Goal: Transaction & Acquisition: Obtain resource

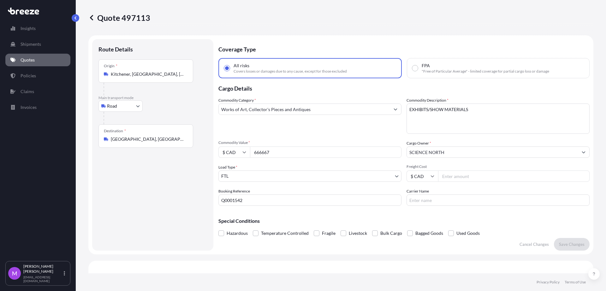
select select "Road"
select select "2"
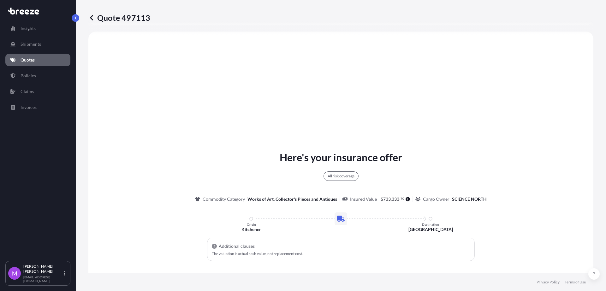
click at [28, 59] on p "Quotes" at bounding box center [28, 60] width 14 height 6
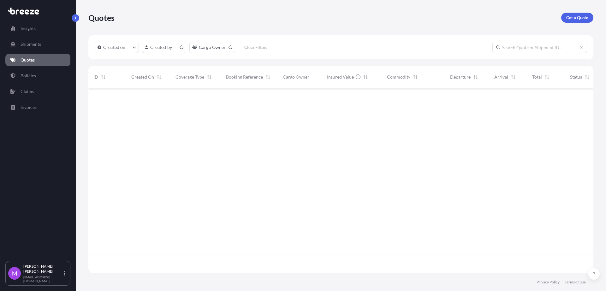
scroll to position [182, 499]
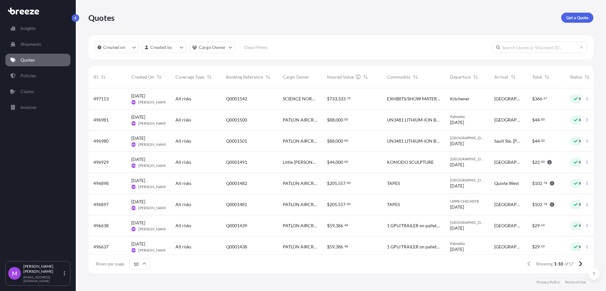
click at [398, 102] on span "EXHIBITS/SHOW MATERIALS" at bounding box center [413, 99] width 53 height 6
select select "Road"
select select "2"
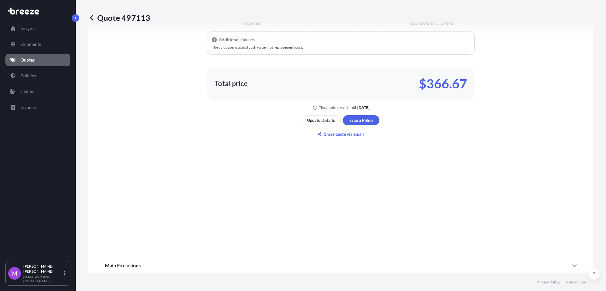
scroll to position [447, 0]
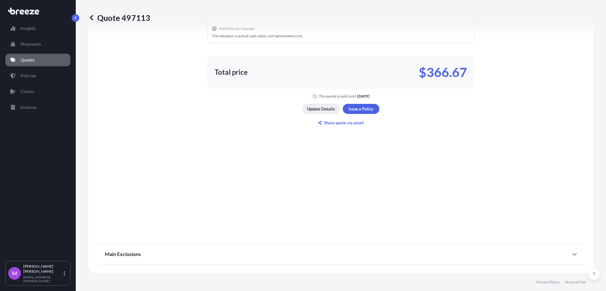
click at [312, 111] on p "Update Details" at bounding box center [321, 109] width 28 height 6
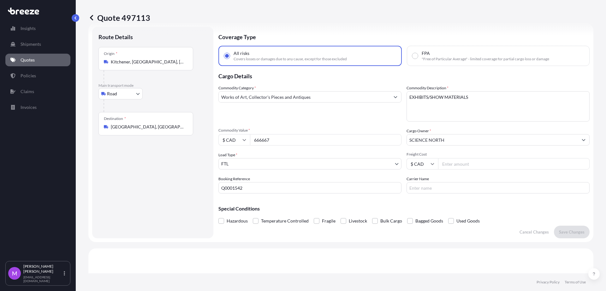
scroll to position [10, 0]
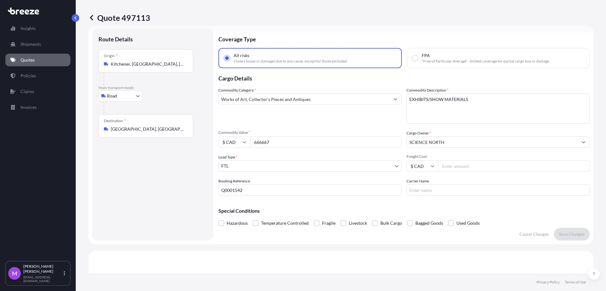
click at [469, 107] on textarea "EXHIBITS/SHOW MATERIALS" at bounding box center [497, 108] width 183 height 30
drag, startPoint x: 473, startPoint y: 103, endPoint x: 382, endPoint y: 95, distance: 91.6
click at [382, 95] on div "Commodity Category * Works of Art, Collector's Pieces and Antiques Commodity De…" at bounding box center [403, 141] width 371 height 109
click at [77, 21] on button "button" at bounding box center [76, 18] width 8 height 8
click at [33, 61] on p "Quotes" at bounding box center [28, 60] width 14 height 6
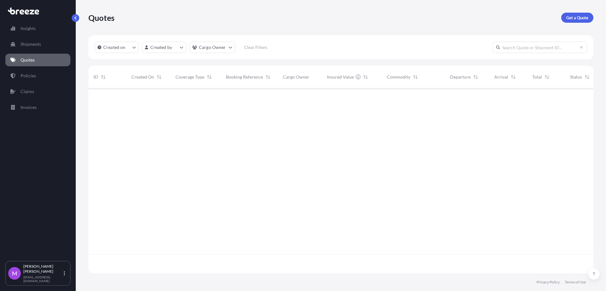
scroll to position [182, 499]
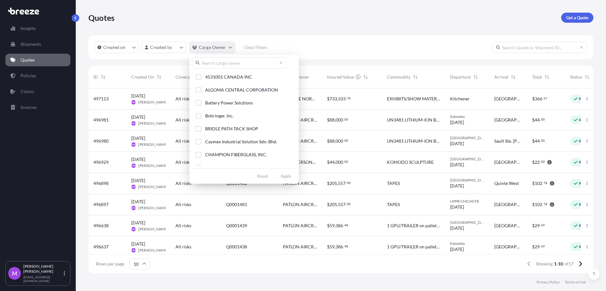
click at [230, 52] on html "Insights Shipments Quotes Policies Claims Invoices M Maricel Manansala maricelm…" at bounding box center [303, 145] width 606 height 291
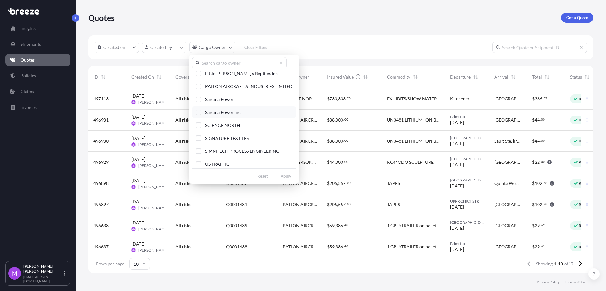
scroll to position [71, 0]
click at [200, 122] on div "Select Option" at bounding box center [199, 123] width 6 height 6
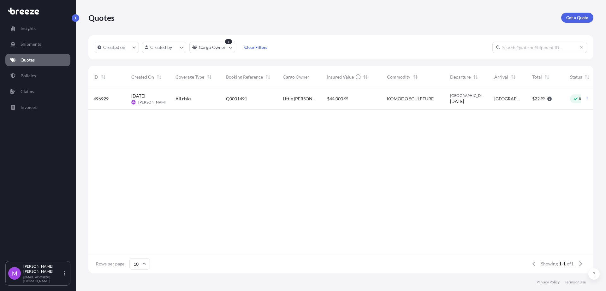
click at [236, 109] on div "Q0001491" at bounding box center [249, 98] width 57 height 21
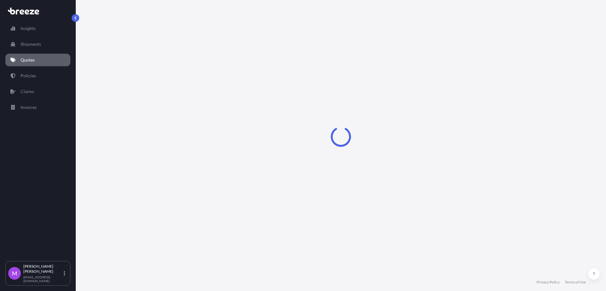
select select "Road"
select select "1"
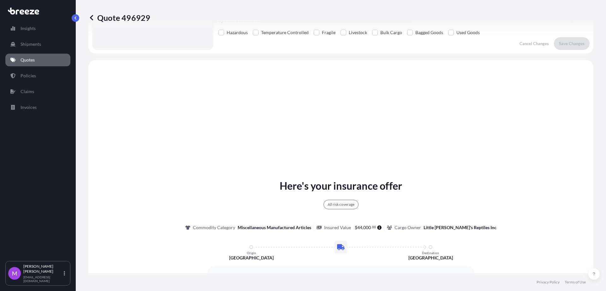
scroll to position [158, 0]
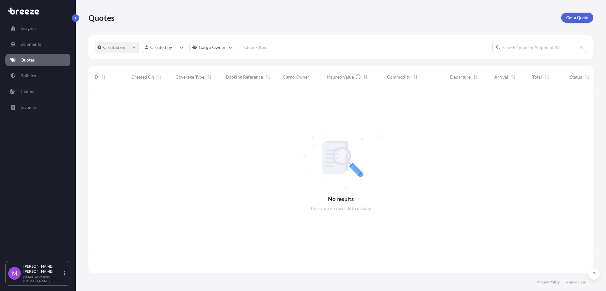
scroll to position [182, 499]
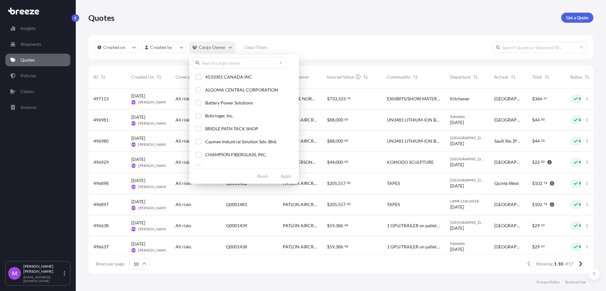
click at [228, 48] on html "Insights Shipments Quotes Policies Claims Invoices M Maricel Manansala maricelm…" at bounding box center [303, 145] width 606 height 291
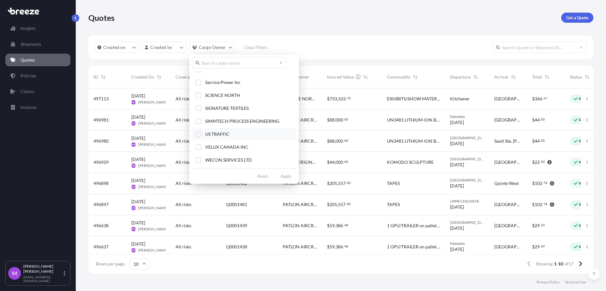
scroll to position [71, 0]
click at [577, 264] on html "Insights Shipments Quotes Policies Claims Invoices M Maricel Manansala maricelm…" at bounding box center [303, 145] width 606 height 291
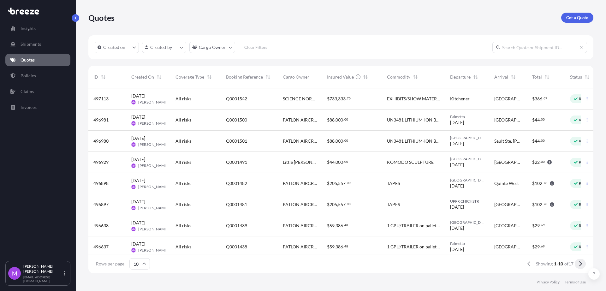
click at [579, 264] on icon at bounding box center [579, 264] width 3 height 6
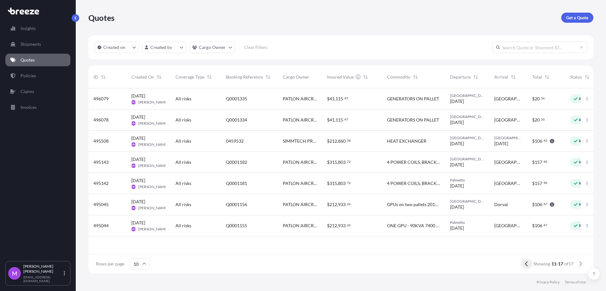
click at [527, 268] on button at bounding box center [526, 264] width 11 height 10
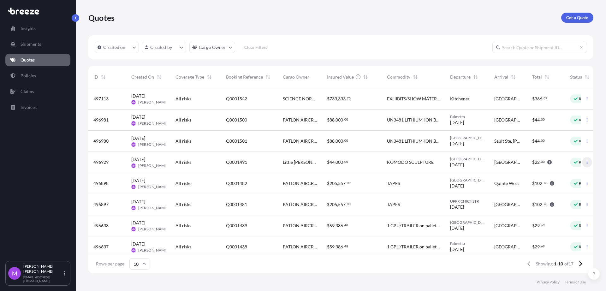
click at [583, 163] on button "button" at bounding box center [587, 162] width 10 height 10
click at [558, 175] on p "Duplicate quote" at bounding box center [556, 175] width 32 height 6
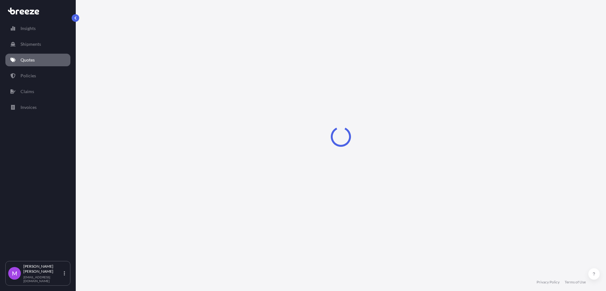
select select "Road"
select select "1"
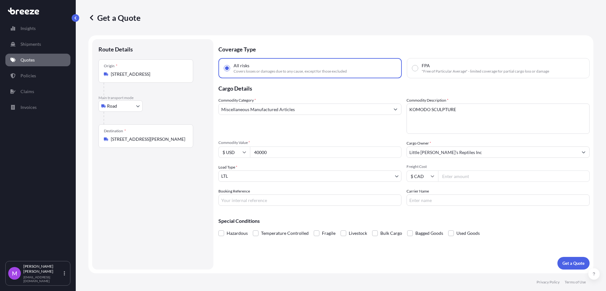
drag, startPoint x: 278, startPoint y: 156, endPoint x: 234, endPoint y: 147, distance: 44.7
click at [234, 147] on div "$ USD 40000" at bounding box center [309, 151] width 183 height 11
click at [286, 153] on input "150000" at bounding box center [325, 151] width 151 height 11
drag, startPoint x: 285, startPoint y: 153, endPoint x: 224, endPoint y: 157, distance: 61.7
click at [224, 157] on div "$ USD 150000" at bounding box center [309, 151] width 183 height 11
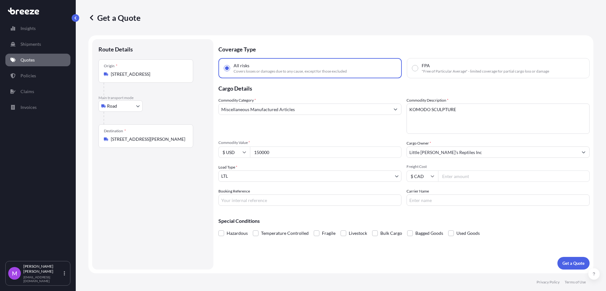
type input "150000"
click at [307, 203] on input "Booking Reference" at bounding box center [309, 199] width 183 height 11
click at [341, 150] on input "150000" at bounding box center [325, 151] width 151 height 11
click at [458, 129] on textarea "KOMODO SCULPTURE" at bounding box center [497, 118] width 183 height 30
click at [465, 119] on textarea "KOMODO SCULPTURE" at bounding box center [497, 118] width 183 height 30
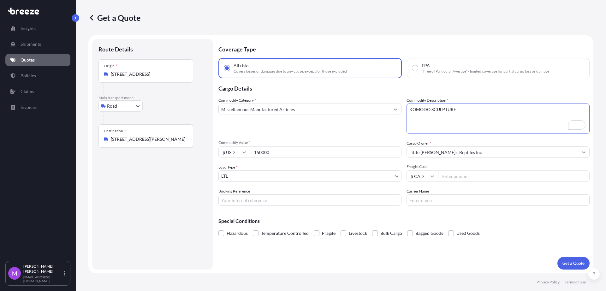
click at [439, 116] on textarea "KOMODO SCULPTURE" at bounding box center [497, 118] width 183 height 30
click at [295, 108] on input "Miscellaneous Manufactured Articles" at bounding box center [304, 108] width 171 height 11
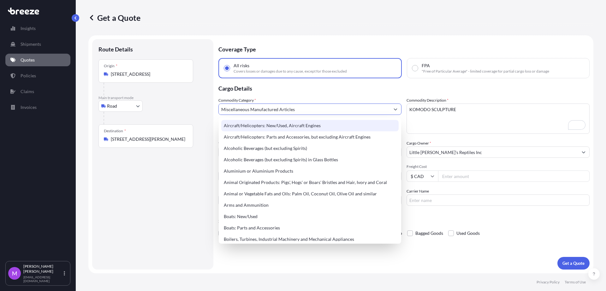
click at [306, 108] on input "Miscellaneous Manufactured Articles" at bounding box center [304, 108] width 171 height 11
drag, startPoint x: 304, startPoint y: 112, endPoint x: 226, endPoint y: 101, distance: 79.7
click at [226, 101] on div "Commodity Category * Miscellaneous Manufactured Articles" at bounding box center [309, 115] width 183 height 37
paste input "Works of Art, Collector's Pieces and Antiqu"
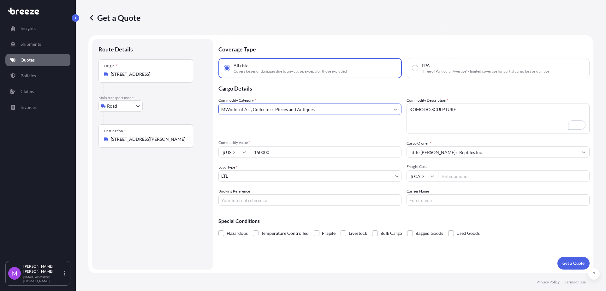
drag, startPoint x: 246, startPoint y: 103, endPoint x: 195, endPoint y: 103, distance: 51.7
click at [195, 103] on form "Route Details Place of loading Road Road Rail Origin * 525 N Skeena St #2, Vanc…" at bounding box center [340, 154] width 505 height 238
paste input "text"
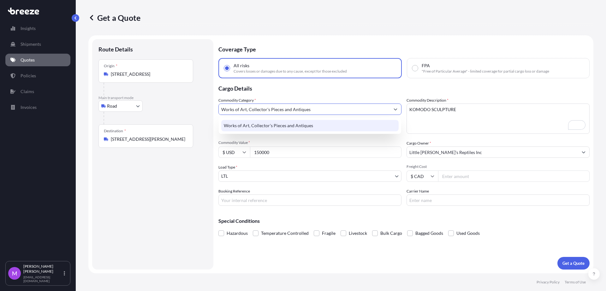
type input "Works of Art, Collector's Pieces and Antiques"
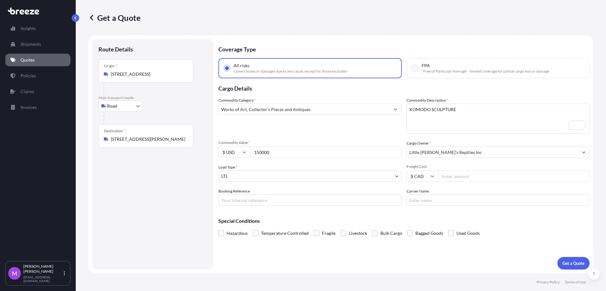
click at [169, 237] on div "Route Details Place of loading Road Road Rail Origin * [STREET_ADDRESS] Main [G…" at bounding box center [152, 154] width 109 height 218
click at [251, 179] on body "140 options available. Insights Shipments Quotes Policies Claims Invoices M Mar…" at bounding box center [303, 145] width 606 height 291
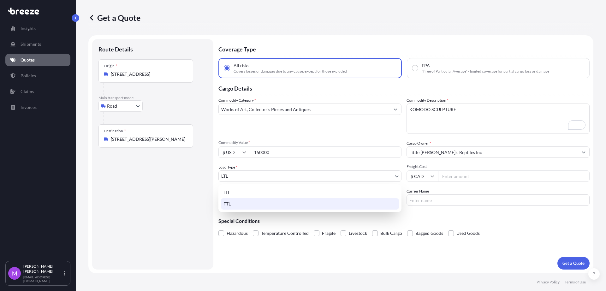
click at [236, 204] on div "FTL" at bounding box center [310, 203] width 178 height 11
click at [251, 175] on body "140 options available. Insights Shipments Quotes Policies Claims Invoices M Mar…" at bounding box center [303, 145] width 606 height 291
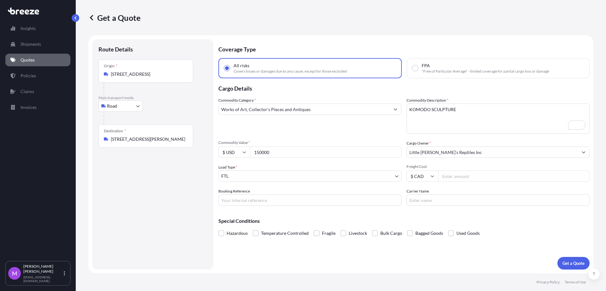
drag, startPoint x: 125, startPoint y: 199, endPoint x: 149, endPoint y: 101, distance: 101.1
click at [127, 191] on div "Route Details Place of loading Road Road Rail Origin * [STREET_ADDRESS] Main [G…" at bounding box center [152, 154] width 109 height 218
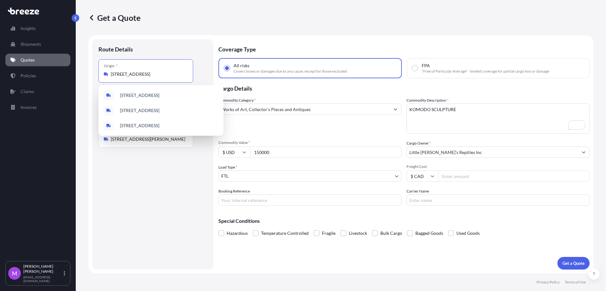
click at [154, 71] on input "[STREET_ADDRESS]" at bounding box center [148, 74] width 74 height 6
drag, startPoint x: 191, startPoint y: 74, endPoint x: 103, endPoint y: 68, distance: 88.9
click at [103, 68] on div "Origin * [STREET_ADDRESS]" at bounding box center [145, 70] width 95 height 23
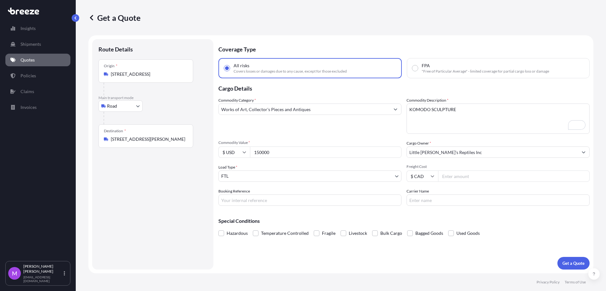
click at [152, 194] on div "Route Details Place of loading Road Road Rail Origin * [STREET_ADDRESS] Main [G…" at bounding box center [152, 154] width 109 height 218
click at [153, 78] on div "Origin * [STREET_ADDRESS]" at bounding box center [145, 70] width 95 height 23
click at [153, 77] on input "[STREET_ADDRESS]" at bounding box center [148, 74] width 74 height 6
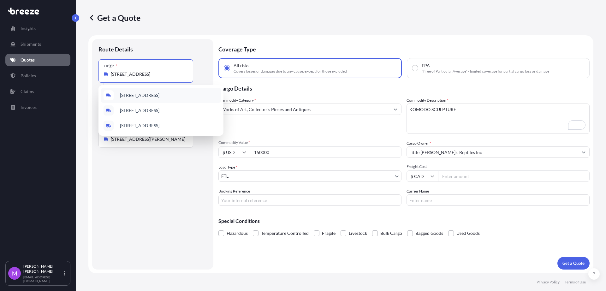
click at [178, 70] on div "Origin * [STREET_ADDRESS]" at bounding box center [145, 70] width 95 height 23
click at [178, 71] on input "[STREET_ADDRESS]" at bounding box center [148, 74] width 74 height 6
paste input "Winnipeg"
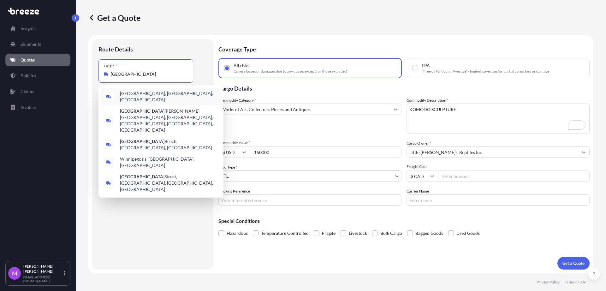
click at [169, 97] on div "Winnipeg, MB, Canada" at bounding box center [161, 97] width 120 height 18
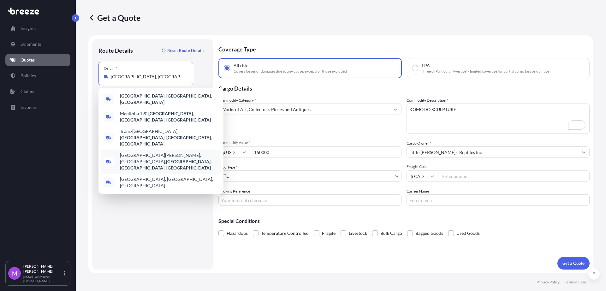
click at [138, 150] on div "Winnipeg Richardson International Airport, Wellington Avenue, Winnipeg, MB, Can…" at bounding box center [161, 162] width 120 height 24
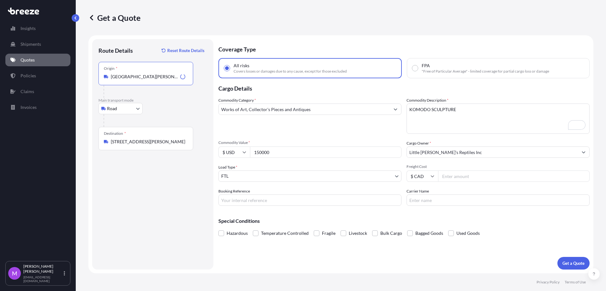
click at [181, 143] on input "[STREET_ADDRESS][PERSON_NAME]" at bounding box center [148, 141] width 74 height 6
click at [191, 142] on div "Destination * 2781 Colonial Rd, Sarsfield, ON K0A 3E0, Canada" at bounding box center [145, 138] width 95 height 23
click at [185, 142] on input "[STREET_ADDRESS][PERSON_NAME]" at bounding box center [148, 141] width 74 height 6
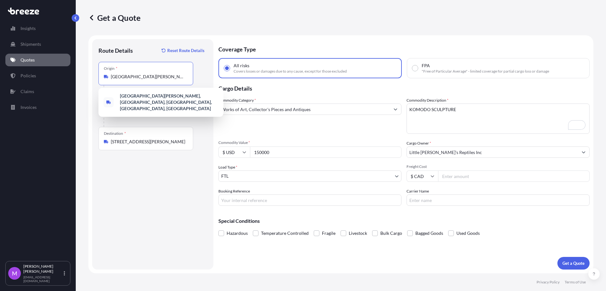
click at [161, 74] on input "Winnipeg Richardson International Airport, Wellington Avenue, Winnipeg, MB, Can…" at bounding box center [148, 77] width 74 height 6
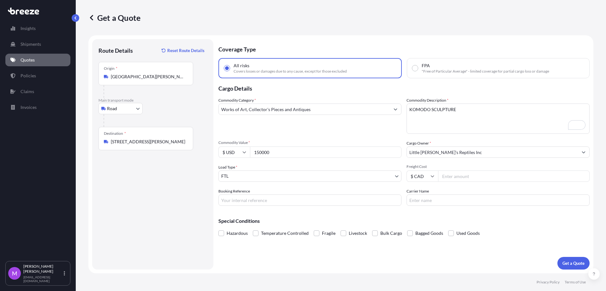
drag, startPoint x: 193, startPoint y: 75, endPoint x: 146, endPoint y: 73, distance: 46.7
click at [146, 73] on div "Origin * Winnipeg Richardson International Airport, Wellington Avenue, Winnipeg…" at bounding box center [152, 80] width 109 height 36
drag, startPoint x: 168, startPoint y: 73, endPoint x: 173, endPoint y: 73, distance: 5.0
click at [168, 73] on div "Origin * Winnipeg Richardson International Airport, Wellington Avenue, Winnipeg…" at bounding box center [145, 73] width 95 height 23
click at [168, 74] on input "Winnipeg Richardson International Airport, Wellington Avenue, Winnipeg, MB, Can…" at bounding box center [148, 77] width 74 height 6
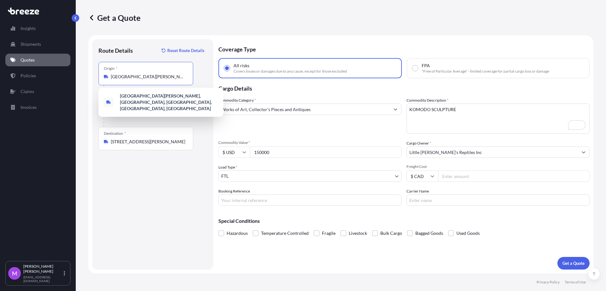
paste input "Origin"
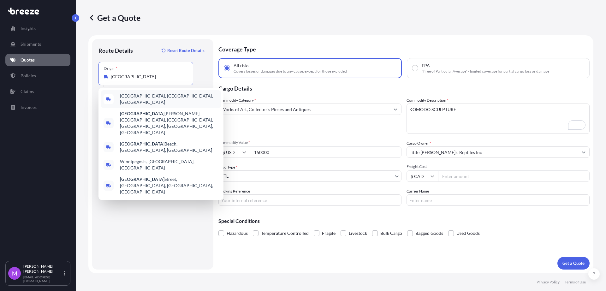
click at [153, 98] on span "Winnipeg, MB, Canada" at bounding box center [169, 99] width 98 height 13
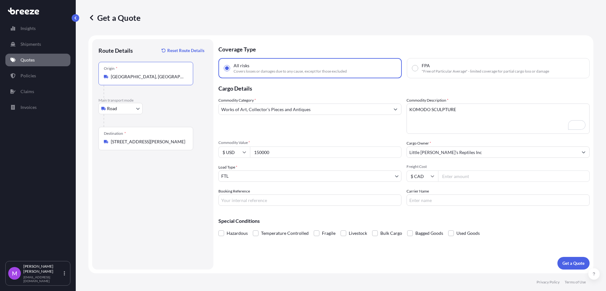
type input "Winnipeg, MB, Canada"
click at [148, 170] on div "Route Details Reset Route Details Place of loading Road Road Rail Origin * Winn…" at bounding box center [152, 154] width 109 height 218
click at [160, 141] on input "[STREET_ADDRESS][PERSON_NAME]" at bounding box center [148, 141] width 74 height 6
click at [144, 148] on div "Destination * 2781 Colonial Rd, Sarsfield, ON K0A 3E0, Canada" at bounding box center [145, 138] width 95 height 23
click at [144, 145] on input "[STREET_ADDRESS][PERSON_NAME]" at bounding box center [148, 141] width 74 height 6
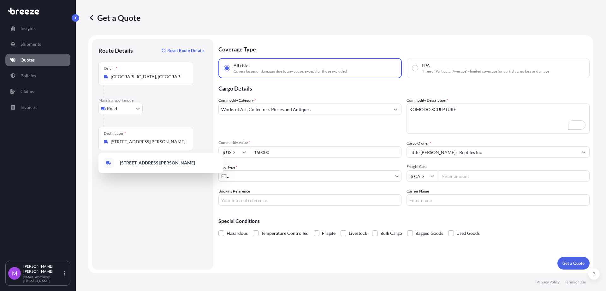
scroll to position [0, 21]
paste input "Virginia Beach"
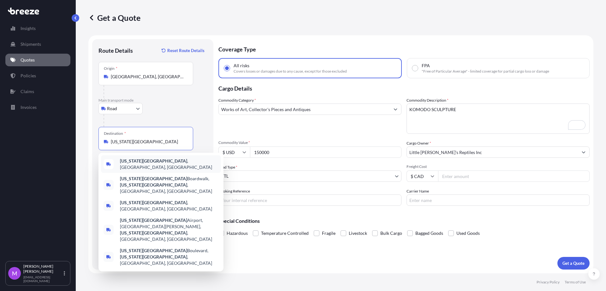
click at [153, 162] on span "Virginia Beach , VA, USA" at bounding box center [169, 164] width 98 height 13
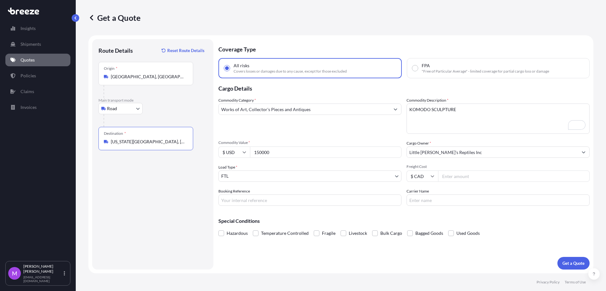
type input "Virginia Beach, VA, USA"
click at [261, 202] on input "Booking Reference" at bounding box center [309, 199] width 183 height 11
drag, startPoint x: 246, startPoint y: 203, endPoint x: 253, endPoint y: 203, distance: 6.6
click at [246, 203] on input "Booking Reference" at bounding box center [309, 199] width 183 height 11
paste input "Q0001570"
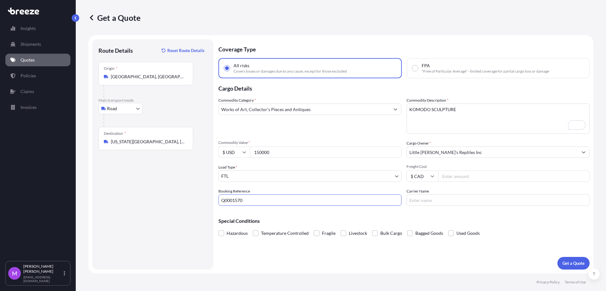
type input "Q0001570"
click at [151, 210] on div "Route Details Reset Route Details Place of loading Road Road Rail Origin * Winn…" at bounding box center [152, 154] width 109 height 218
click at [449, 115] on textarea "KOMODO SCULPTURE" at bounding box center [497, 118] width 183 height 30
drag, startPoint x: 472, startPoint y: 111, endPoint x: 390, endPoint y: 110, distance: 82.4
click at [390, 110] on div "Commodity Category * Works of Art, Collector's Pieces and Antiques Commodity De…" at bounding box center [403, 151] width 371 height 109
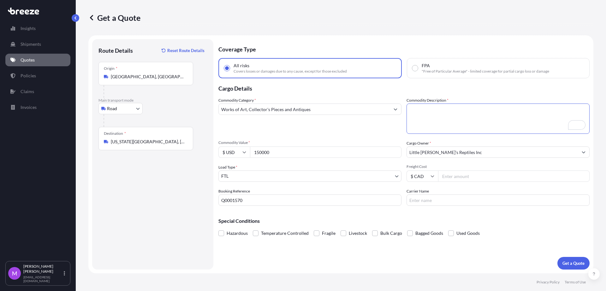
click at [423, 117] on textarea "KOMODO SCULPTURE" at bounding box center [497, 118] width 183 height 30
drag, startPoint x: 424, startPoint y: 117, endPoint x: 423, endPoint y: 125, distance: 7.6
click at [381, 108] on div "Commodity Category * Works of Art, Collector's Pieces and Antiques Commodity De…" at bounding box center [403, 151] width 371 height 109
paste textarea "MATERIALS FOR EXHIBIT SHOW"
type textarea "MATERIALS FOR EXHIBIT SHOW"
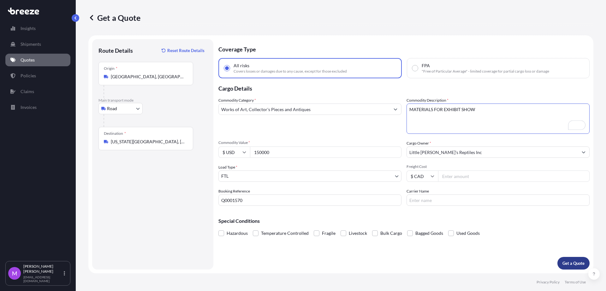
click at [574, 263] on p "Get a Quote" at bounding box center [573, 263] width 22 height 6
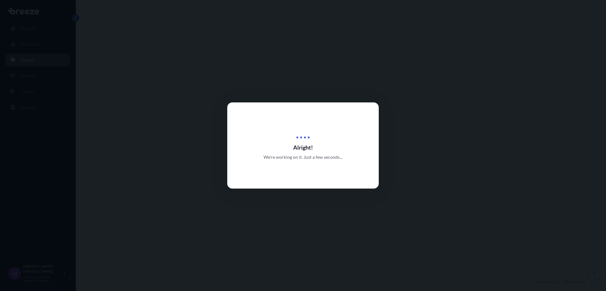
select select "Road"
select select "2"
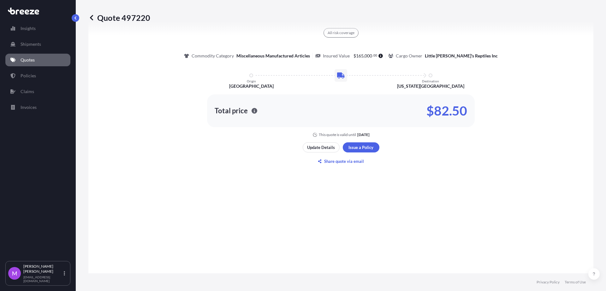
scroll to position [347, 0]
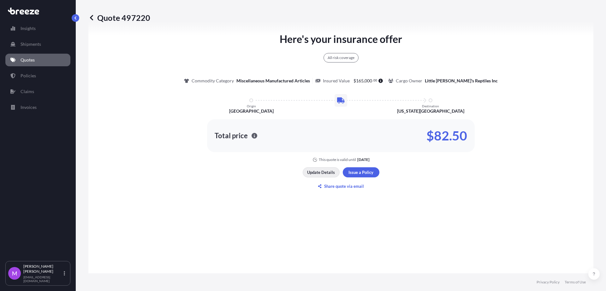
click at [314, 171] on p "Update Details" at bounding box center [321, 172] width 28 height 6
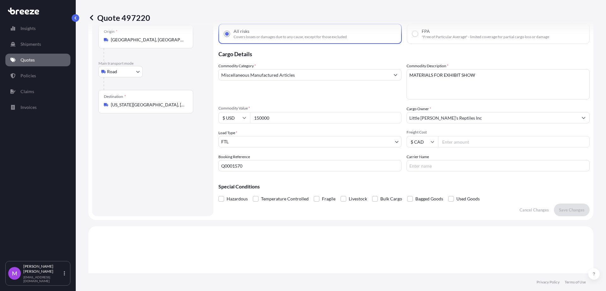
scroll to position [30, 0]
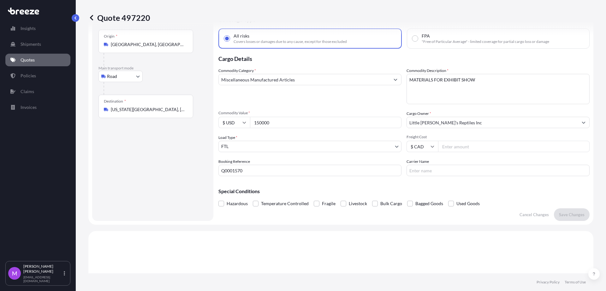
click at [274, 127] on input "150000" at bounding box center [325, 122] width 151 height 11
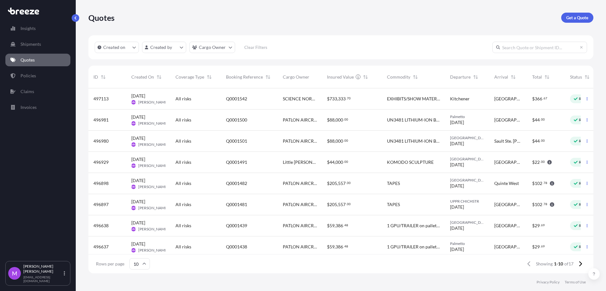
scroll to position [6, 6]
click at [582, 164] on button "button" at bounding box center [587, 162] width 10 height 10
click at [563, 177] on p "Duplicate quote" at bounding box center [556, 175] width 32 height 6
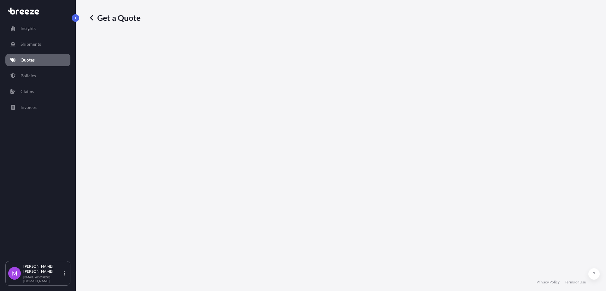
select select "Road"
select select "1"
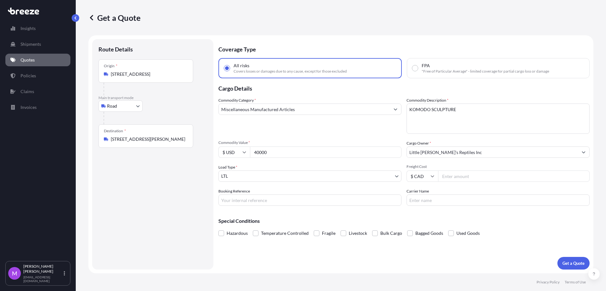
drag, startPoint x: 484, startPoint y: 117, endPoint x: 378, endPoint y: 107, distance: 106.2
click at [378, 107] on div "Commodity Category * Miscellaneous Manufactured Articles Commodity Description …" at bounding box center [403, 151] width 371 height 109
paste textarea "MATERIALS FOR EXHIBIT SHOW"
type textarea "MATERIALS FOR EXHIBIT SHOW"
drag, startPoint x: 273, startPoint y: 147, endPoint x: 244, endPoint y: 142, distance: 30.1
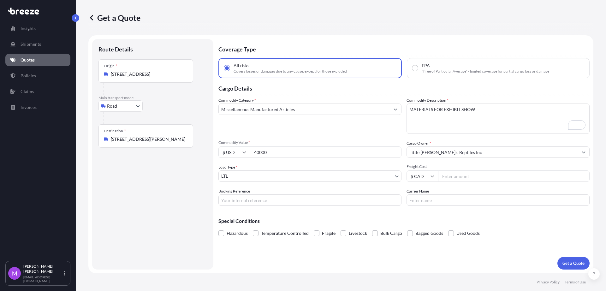
click at [243, 142] on div "Commodity Value * $ USD 40000" at bounding box center [309, 149] width 183 height 18
paste input "15"
type input "150000"
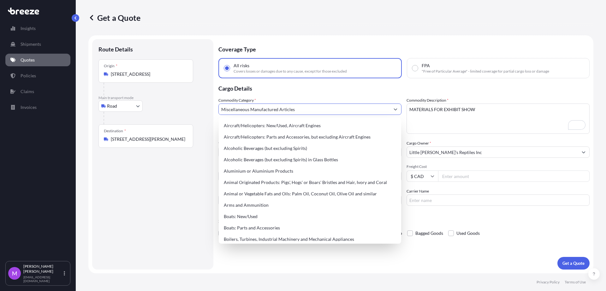
click at [215, 101] on form "Route Details Place of loading Road Road Rail Origin * [STREET_ADDRESS] Main tr…" at bounding box center [340, 154] width 505 height 238
paste input "Works of Art, Collector's Pieces and Antiqu"
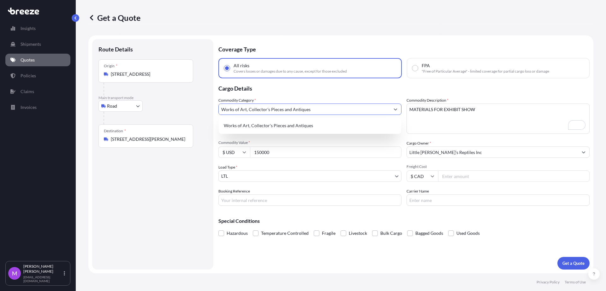
type input "Works of Art, Collector's Pieces and Antiques"
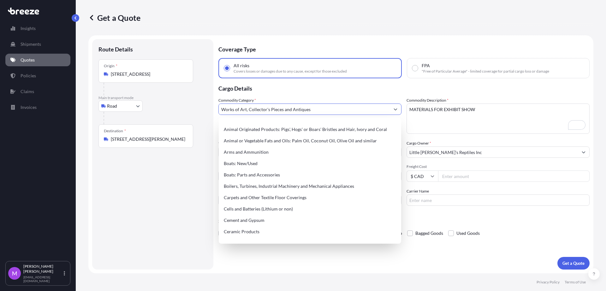
scroll to position [79, 0]
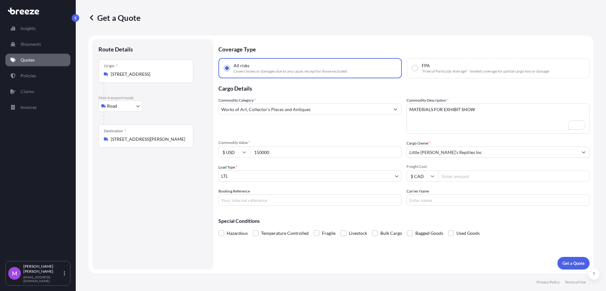
click at [144, 211] on div "Route Details Place of loading Road Road Rail Origin * [STREET_ADDRESS] Main [G…" at bounding box center [152, 154] width 109 height 218
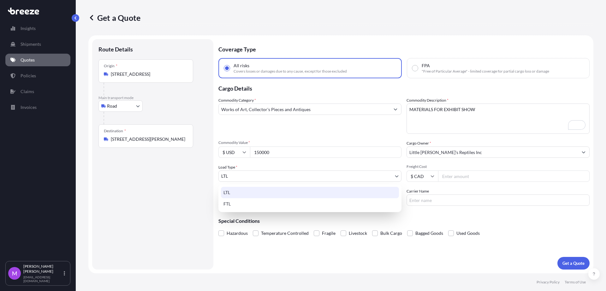
click at [239, 179] on body "140 options available. Insights Shipments Quotes Policies Claims Invoices M [PE…" at bounding box center [303, 145] width 606 height 291
click at [234, 205] on div "FTL" at bounding box center [310, 203] width 178 height 11
select select "2"
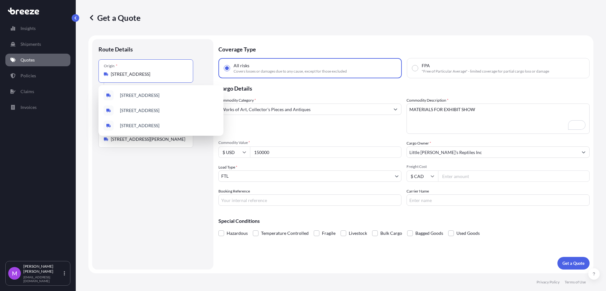
click at [137, 75] on input "[STREET_ADDRESS]" at bounding box center [148, 74] width 74 height 6
paste input "San Antonio"
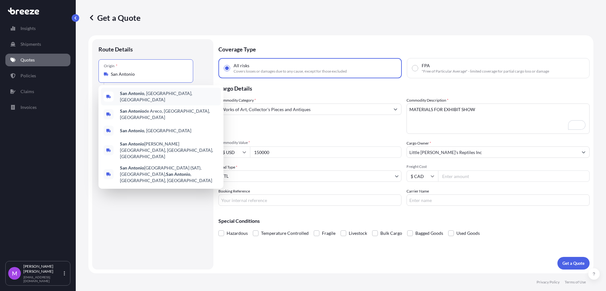
click at [166, 97] on div "San Antonio , TX, USA" at bounding box center [161, 97] width 120 height 18
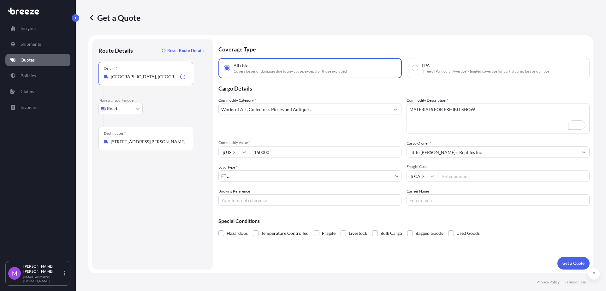
type input "San Antonio, TX, USA"
click at [165, 207] on div "Route Details Reset Route Details Place of loading Road Road Rail Origin * San …" at bounding box center [152, 154] width 109 height 218
drag, startPoint x: 271, startPoint y: 203, endPoint x: 316, endPoint y: 194, distance: 45.9
click at [272, 203] on input "Booking Reference" at bounding box center [309, 199] width 183 height 11
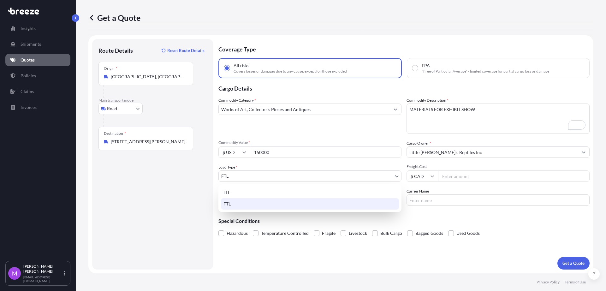
click at [260, 181] on body "5 options available. Insights Shipments Quotes Policies Claims Invoices M Maric…" at bounding box center [303, 145] width 606 height 291
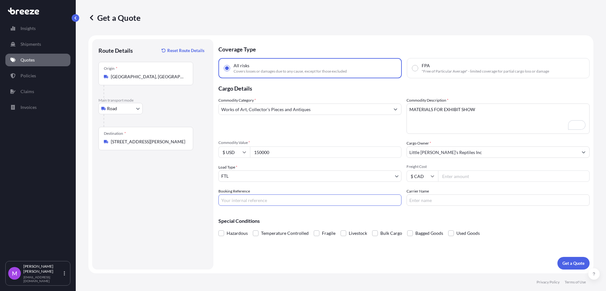
click at [268, 205] on input "Booking Reference" at bounding box center [309, 199] width 183 height 11
paste input "Q0001572"
type input "Q0001572"
click at [149, 216] on div "Route Details Reset Route Details Place of loading Road Road Rail Origin * San …" at bounding box center [152, 154] width 109 height 218
click at [562, 267] on button "Get a Quote" at bounding box center [573, 263] width 32 height 13
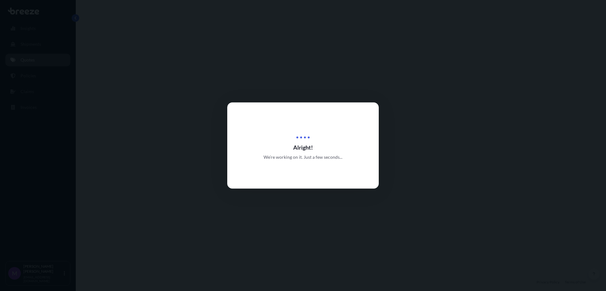
select select "Road"
select select "2"
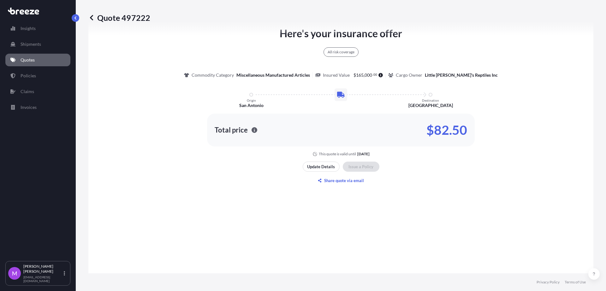
scroll to position [463, 0]
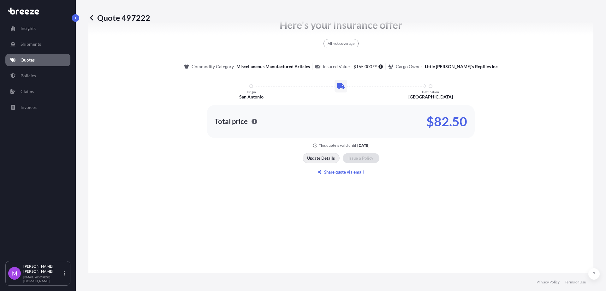
click at [311, 158] on p "Update Details" at bounding box center [321, 158] width 28 height 6
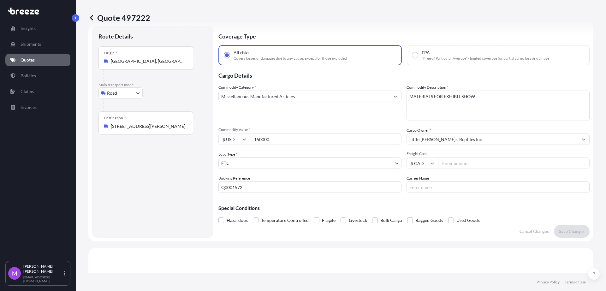
scroll to position [10, 0]
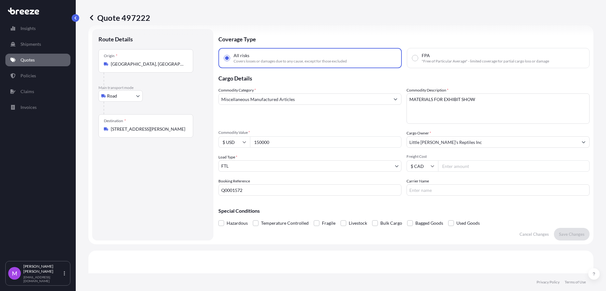
drag, startPoint x: 151, startPoint y: 132, endPoint x: 196, endPoint y: 132, distance: 44.8
click at [151, 132] on div "Destination * 2781 Colonial Rd, Sarsfield, ON K0A 3E0, Canada" at bounding box center [145, 125] width 95 height 23
click at [151, 132] on input "[STREET_ADDRESS][PERSON_NAME]" at bounding box center [148, 129] width 74 height 6
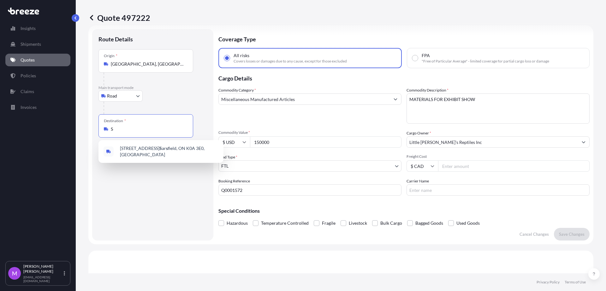
scroll to position [0, 0]
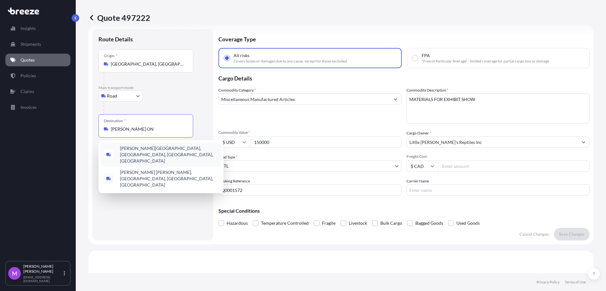
click at [157, 151] on span "Sarsfield Road, Sarsfield, ON, Canada" at bounding box center [169, 154] width 98 height 19
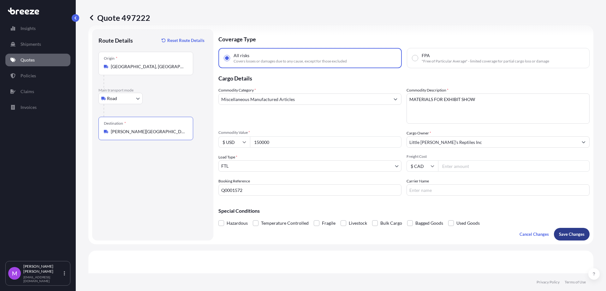
type input "Sarsfield Road, Sarsfield, ON, Canada"
click at [559, 236] on p "Save Changes" at bounding box center [572, 234] width 26 height 6
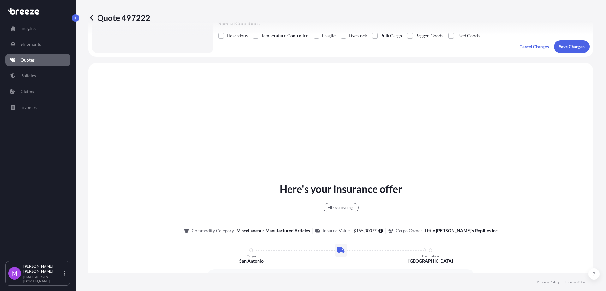
scroll to position [229, 0]
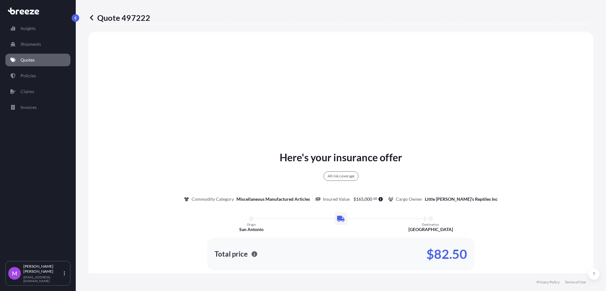
select select "Road"
select select "2"
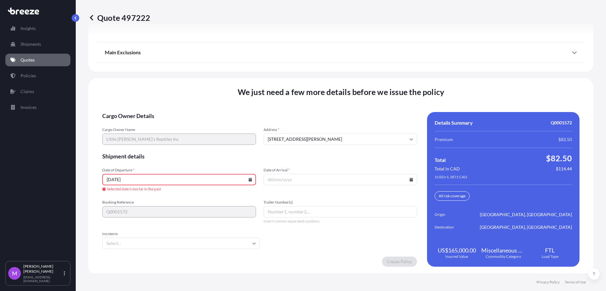
scroll to position [818, 0]
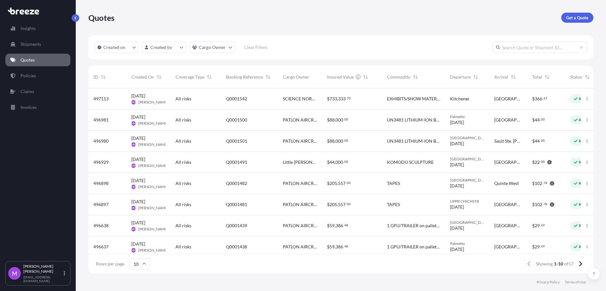
scroll to position [6, 6]
click at [582, 164] on button "button" at bounding box center [587, 162] width 10 height 10
click at [561, 176] on p "Duplicate quote" at bounding box center [556, 175] width 32 height 6
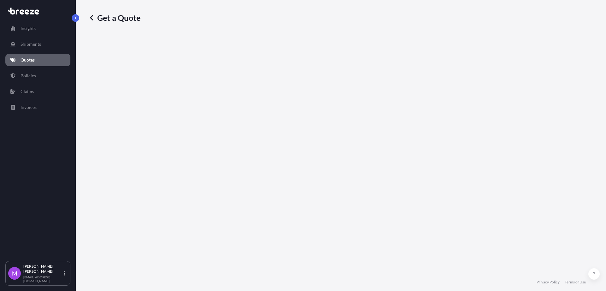
select select "Road"
select select "1"
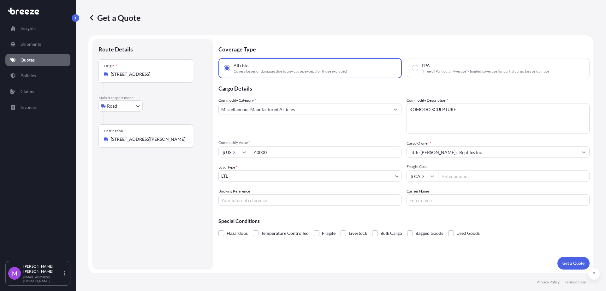
click at [459, 119] on textarea "KOMODO SCULPTURE" at bounding box center [497, 118] width 183 height 30
drag, startPoint x: 374, startPoint y: 98, endPoint x: 322, endPoint y: 56, distance: 66.8
click at [370, 98] on div "Commodity Category * Miscellaneous Manufactured Articles Commodity Description …" at bounding box center [403, 151] width 371 height 109
paste textarea "MATERIALS FOR EXHIBIT SHOW"
type textarea "MATERIALS FOR EXHIBIT SHOW"
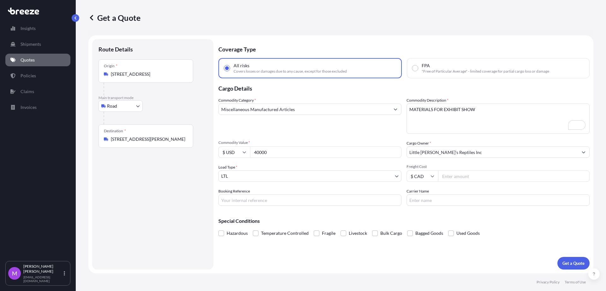
drag, startPoint x: 274, startPoint y: 151, endPoint x: 248, endPoint y: 150, distance: 25.3
click at [246, 149] on div "$ USD 40000" at bounding box center [309, 151] width 183 height 11
paste input "15"
type input "150000"
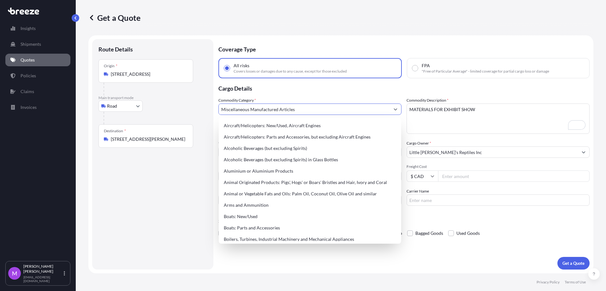
drag, startPoint x: 249, startPoint y: 100, endPoint x: 212, endPoint y: 98, distance: 37.3
click at [212, 98] on form "Route Details Place of loading Road Road Rail Origin * [STREET_ADDRESS] Main tr…" at bounding box center [340, 154] width 505 height 238
paste input "Works of Art, Collector's Pieces and Antiqu"
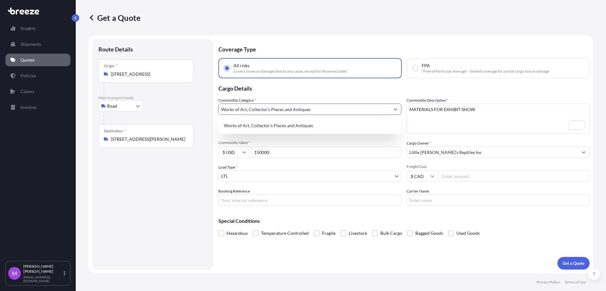
type input "Works of Art, Collector's Pieces and Antiques"
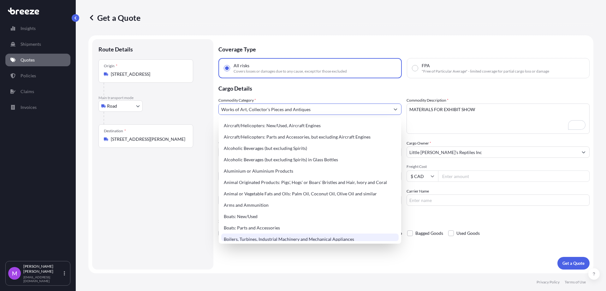
drag, startPoint x: 177, startPoint y: 242, endPoint x: 265, endPoint y: 216, distance: 91.3
click at [178, 241] on div "Route Details Place of loading Road Road Rail Origin * [STREET_ADDRESS] Main [G…" at bounding box center [152, 154] width 109 height 218
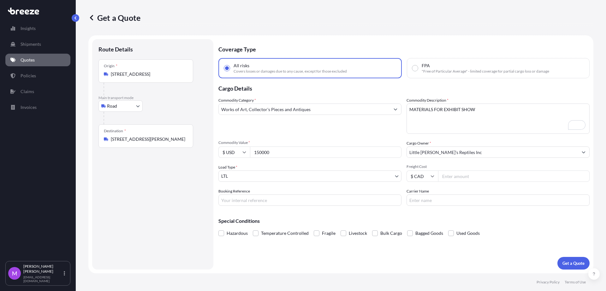
click at [240, 177] on body "140 options available. Insights Shipments Quotes Policies Claims Invoices M Mar…" at bounding box center [303, 145] width 606 height 291
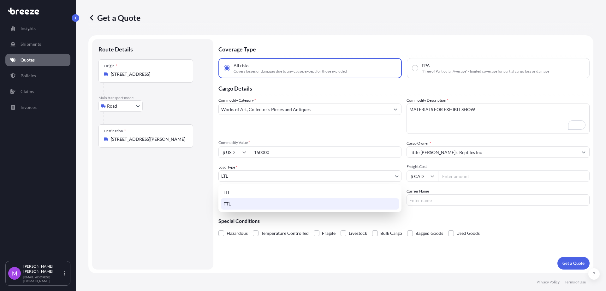
click at [236, 205] on div "FTL" at bounding box center [310, 203] width 178 height 11
select select "2"
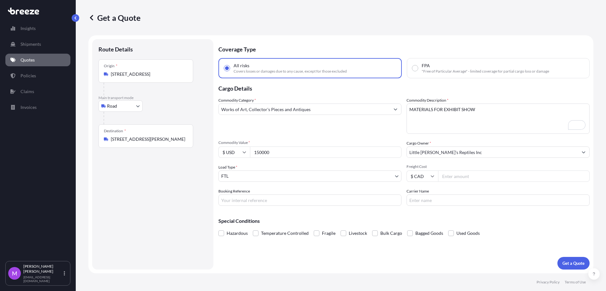
click at [166, 72] on input "[STREET_ADDRESS]" at bounding box center [148, 74] width 74 height 6
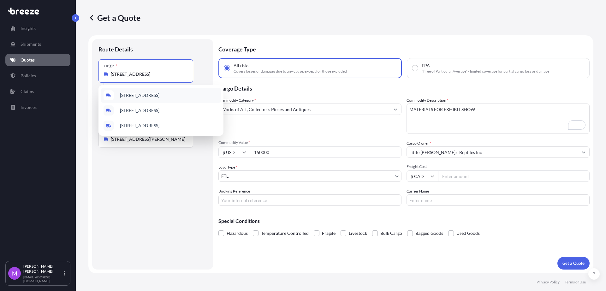
click at [132, 76] on input "[STREET_ADDRESS]" at bounding box center [148, 74] width 74 height 6
paste input "Nova Scoti"
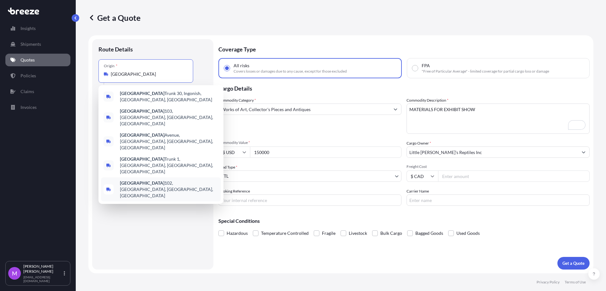
click at [142, 177] on div "Nova Scotia 102, Halifax, NS, Canada" at bounding box center [161, 189] width 120 height 24
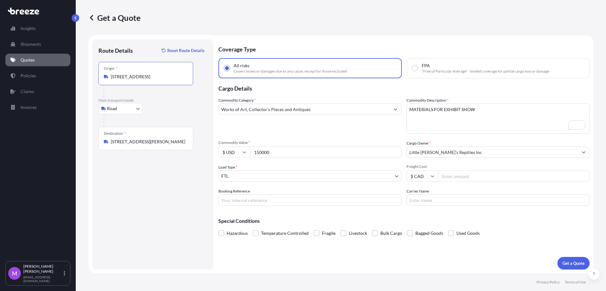
type input "Nova Scotia 102, Halifax, NS, Canada"
click at [169, 186] on div "Route Details Reset Route Details Place of loading Road Road Rail Origin * Nova…" at bounding box center [152, 154] width 109 height 218
click at [142, 148] on div "Destination * 2781 Colonial Rd, Sarsfield, ON K0A 3E0, Canada" at bounding box center [145, 138] width 95 height 23
click at [142, 145] on input "[STREET_ADDRESS][PERSON_NAME]" at bounding box center [148, 141] width 74 height 6
drag, startPoint x: 191, startPoint y: 140, endPoint x: 118, endPoint y: 145, distance: 73.3
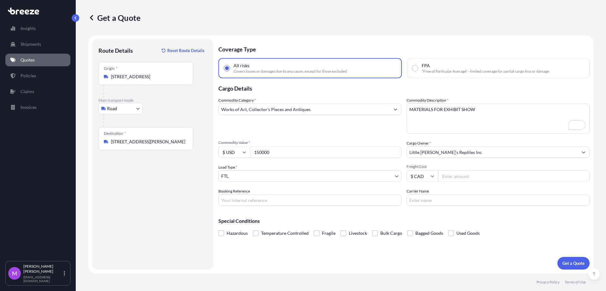
click at [105, 138] on div "Destination * 2781 Colonial Rd, Sarsfield, ON K0A 3E0, Canada" at bounding box center [145, 138] width 95 height 23
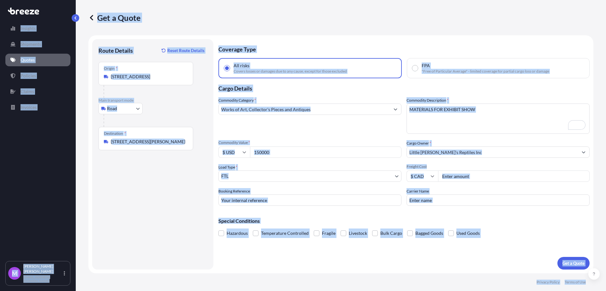
click at [154, 142] on input "[STREET_ADDRESS][PERSON_NAME]" at bounding box center [148, 141] width 74 height 6
click at [178, 141] on input "[STREET_ADDRESS][PERSON_NAME]" at bounding box center [148, 141] width 74 height 6
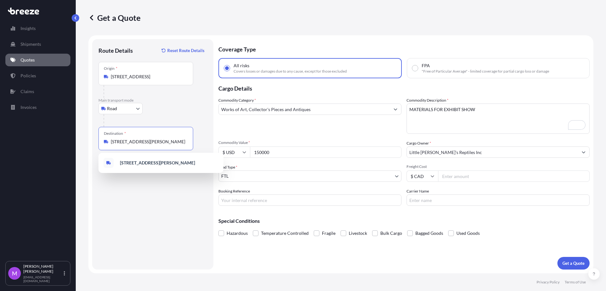
click at [178, 141] on input "[STREET_ADDRESS][PERSON_NAME]" at bounding box center [148, 141] width 74 height 6
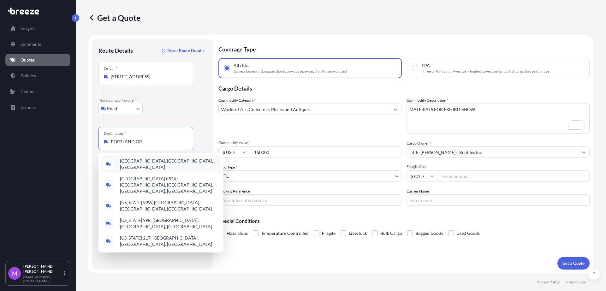
click at [176, 166] on div "Portland, OR, USA" at bounding box center [161, 164] width 120 height 18
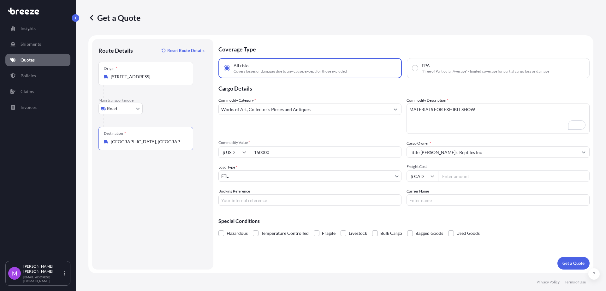
type input "Portland, OR, USA"
click at [122, 220] on div "Route Details Reset Route Details Place of loading Road Road Rail Origin * Nova…" at bounding box center [152, 154] width 109 height 218
click at [239, 206] on div "Coverage Type All risks Covers losses or damages due to any cause, except for t…" at bounding box center [403, 154] width 371 height 230
click at [250, 202] on input "Booking Reference" at bounding box center [309, 199] width 183 height 11
paste input "Q0001573"
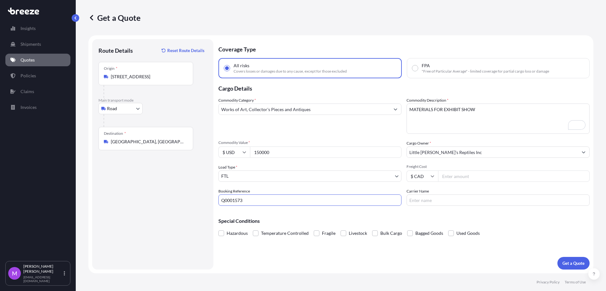
type input "Q0001573"
drag, startPoint x: 140, startPoint y: 215, endPoint x: 136, endPoint y: 160, distance: 55.1
click at [140, 215] on div "Route Details Reset Route Details Place of loading Road Road Rail Origin * Nova…" at bounding box center [152, 154] width 109 height 218
click at [570, 266] on p "Get a Quote" at bounding box center [573, 263] width 22 height 6
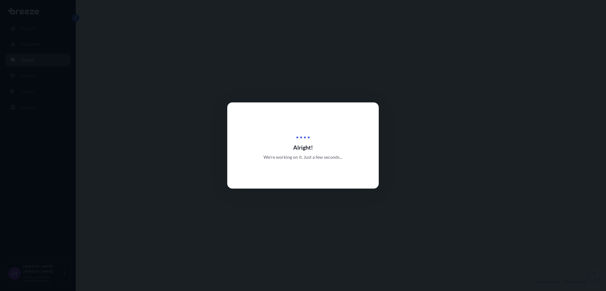
select select "Road"
select select "2"
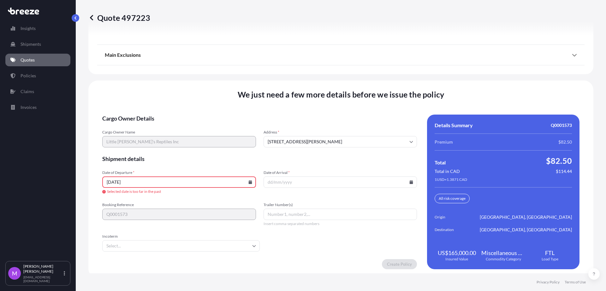
scroll to position [818, 0]
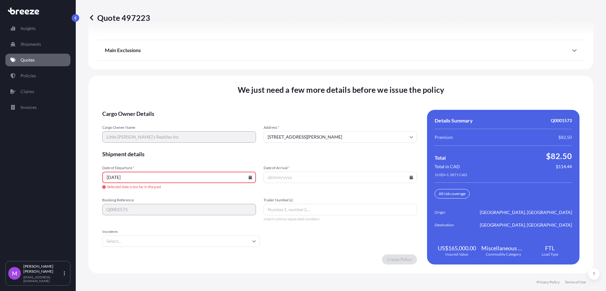
click at [284, 257] on div "Create Policy" at bounding box center [259, 259] width 315 height 10
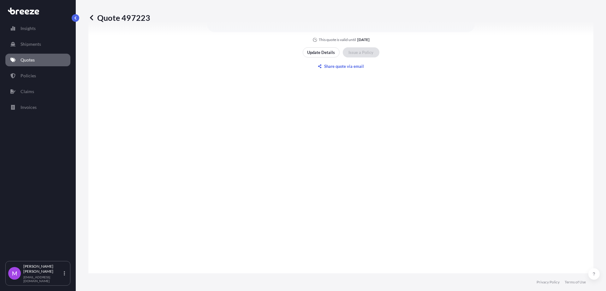
scroll to position [424, 0]
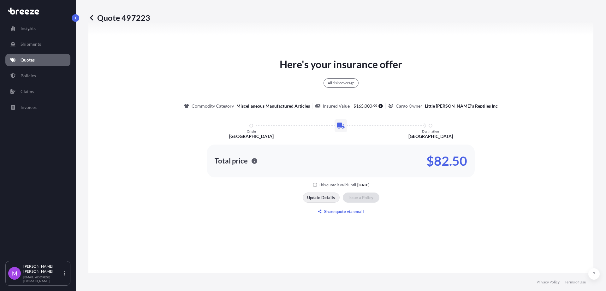
click at [321, 202] on button "Update Details" at bounding box center [321, 197] width 37 height 10
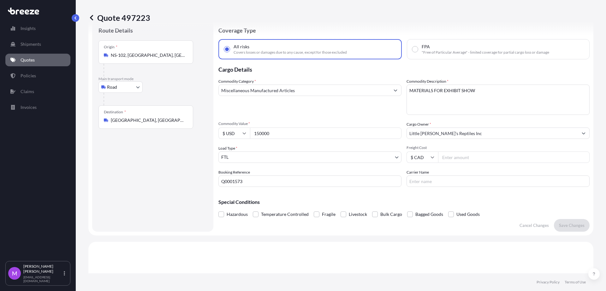
scroll to position [10, 0]
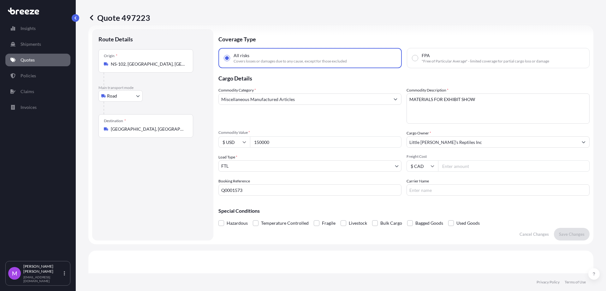
click at [284, 98] on input "Miscellaneous Manufactured Articles" at bounding box center [304, 98] width 171 height 11
click at [384, 102] on input "Miscellaneous Manufactured ArtWicles" at bounding box center [304, 98] width 171 height 11
click at [390, 103] on button "Show suggestions" at bounding box center [395, 98] width 11 height 11
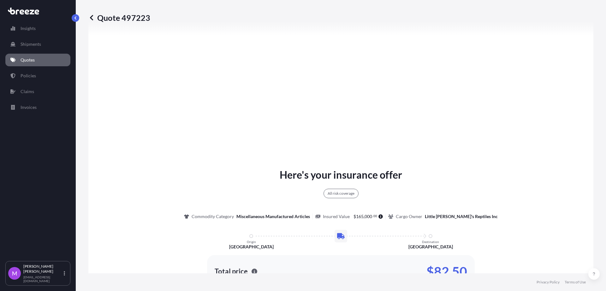
scroll to position [286, 0]
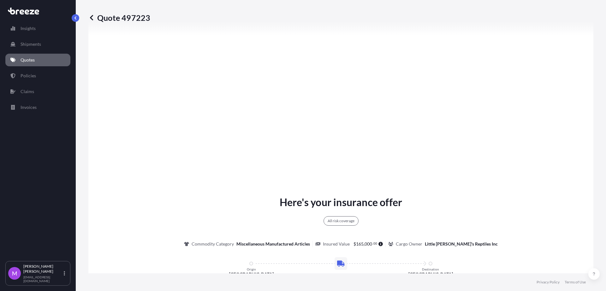
type input "Miscellaneous Manufactured ArtWicles"
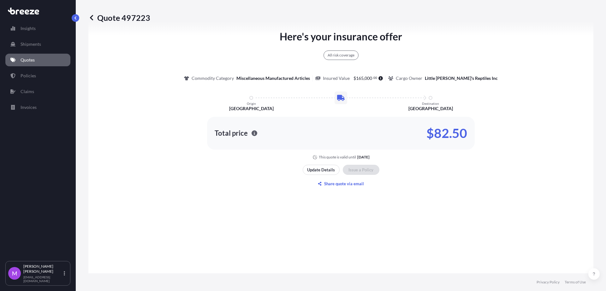
scroll to position [483, 0]
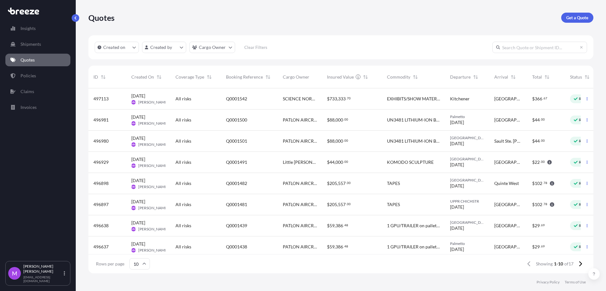
scroll to position [6, 6]
click at [583, 163] on button "button" at bounding box center [587, 162] width 10 height 10
click at [569, 176] on p "Duplicate quote" at bounding box center [556, 175] width 32 height 6
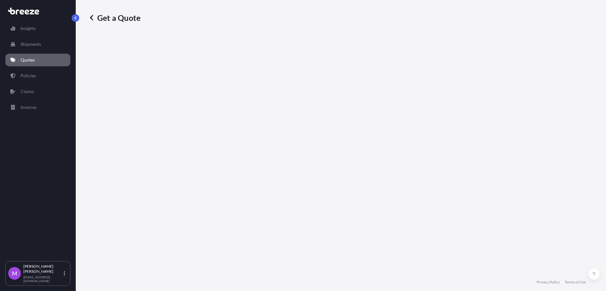
select select "Road"
select select "1"
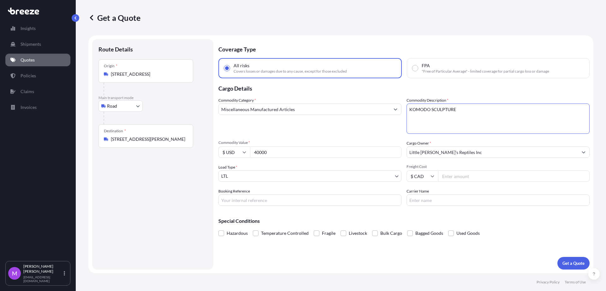
click at [477, 117] on textarea "KOMODO SCULPTURE" at bounding box center [497, 118] width 183 height 30
paste textarea "MATERIALS FOR EXHIBIT SHOW"
paste textarea "To enrich screen reader interactions, please activate Accessibility in Grammarl…"
type textarea "MATERIALS FOR EXHIBIT SHOW"
drag, startPoint x: 274, startPoint y: 151, endPoint x: 234, endPoint y: 145, distance: 40.8
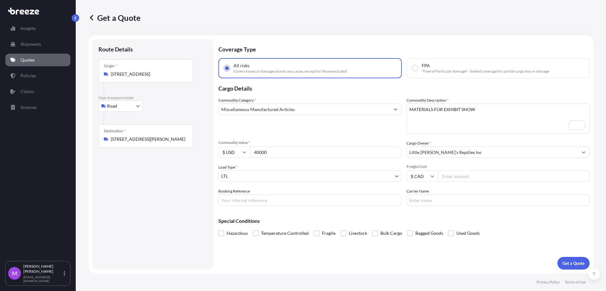
click at [234, 145] on div "Commodity Value * $ USD 40000" at bounding box center [309, 149] width 183 height 18
paste input "15"
type input "150000"
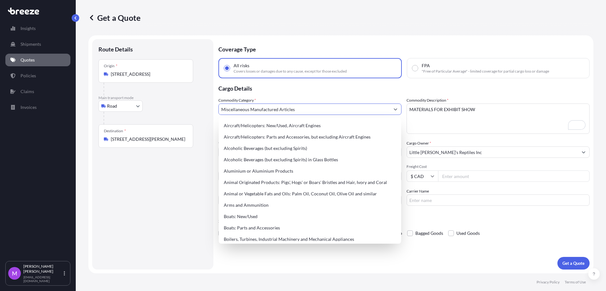
drag, startPoint x: 260, startPoint y: 107, endPoint x: 204, endPoint y: 103, distance: 56.0
click at [204, 103] on form "Route Details Place of loading Road Road Rail Origin * [STREET_ADDRESS] Main tr…" at bounding box center [340, 154] width 505 height 238
paste input "Works of Art, Collector's Pieces and Antiqu"
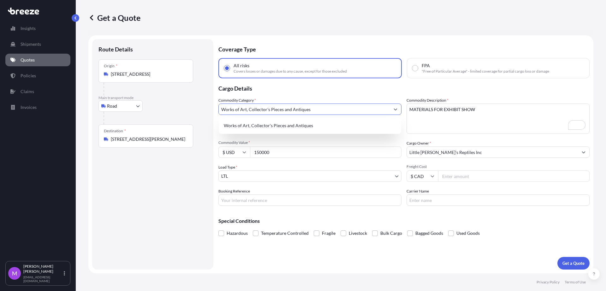
type input "Works of Art, Collector's Pieces and Antiques"
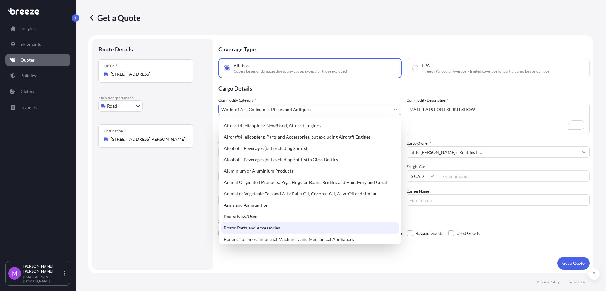
drag, startPoint x: 180, startPoint y: 225, endPoint x: 255, endPoint y: 216, distance: 74.9
click at [181, 224] on div "Route Details Place of loading Road Road Rail Origin * [STREET_ADDRESS] Main [G…" at bounding box center [152, 154] width 109 height 218
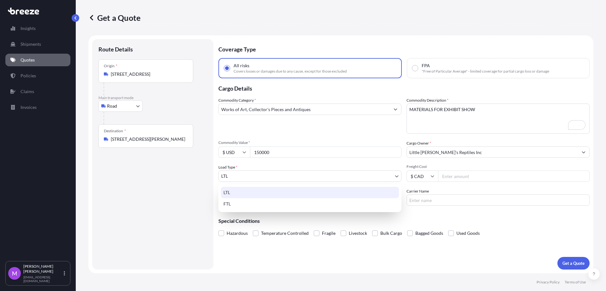
click at [248, 176] on body "140 options available. Insights Shipments Quotes Policies Claims Invoices M [PE…" at bounding box center [303, 145] width 606 height 291
click at [241, 201] on div "FTL" at bounding box center [310, 203] width 178 height 11
select select "2"
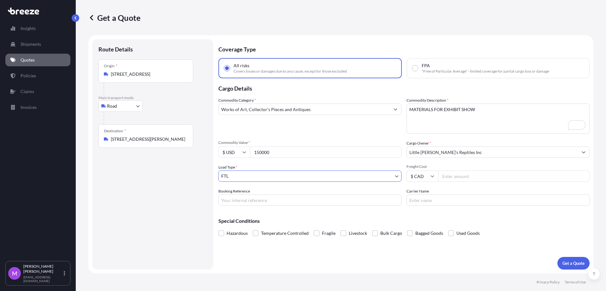
click at [307, 109] on input "Works of Art, Collector's Pieces and Antiques" at bounding box center [304, 108] width 171 height 11
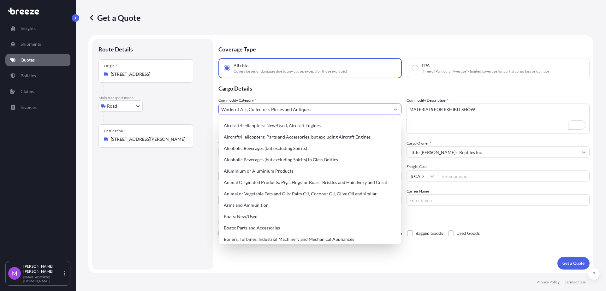
drag, startPoint x: 327, startPoint y: 111, endPoint x: 198, endPoint y: 100, distance: 128.9
click at [198, 100] on form "Route Details Place of loading Road Road Rail Origin * [STREET_ADDRESS] Main tr…" at bounding box center [340, 154] width 505 height 238
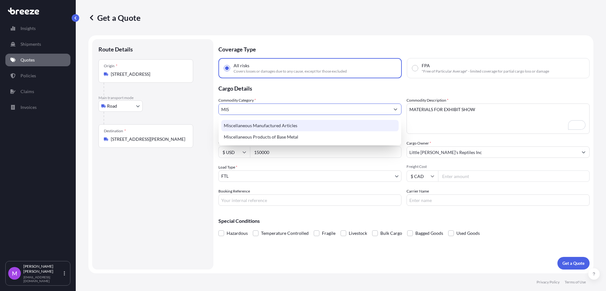
click at [307, 127] on div "Miscellaneous Manufactured Articles" at bounding box center [309, 125] width 177 height 11
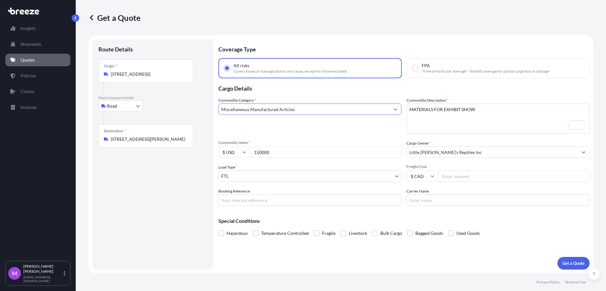
type input "Miscellaneous Manufactured Articles"
click at [161, 191] on div "Route Details Place of loading Road Road Rail Origin * [STREET_ADDRESS] Main [G…" at bounding box center [152, 154] width 109 height 218
click at [167, 241] on div "Route Details Place of loading Road Road Rail Origin * [STREET_ADDRESS] Main [G…" at bounding box center [152, 154] width 109 height 218
click at [236, 201] on input "Booking Reference" at bounding box center [309, 199] width 183 height 11
paste input "Q0001574"
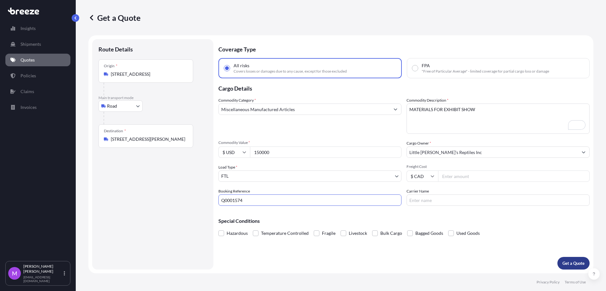
type input "Q0001574"
click at [563, 266] on p "Get a Quote" at bounding box center [573, 263] width 22 height 6
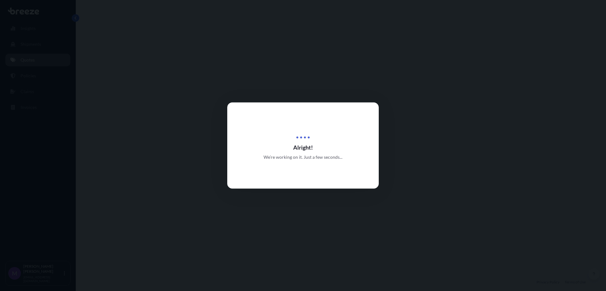
select select "Road"
select select "2"
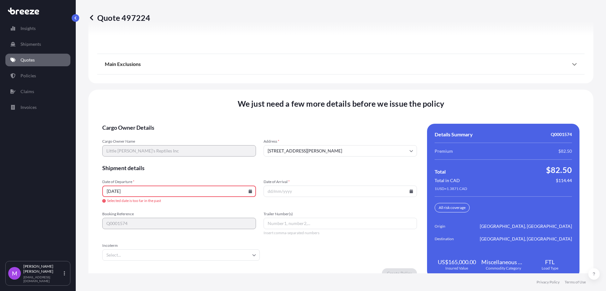
scroll to position [818, 0]
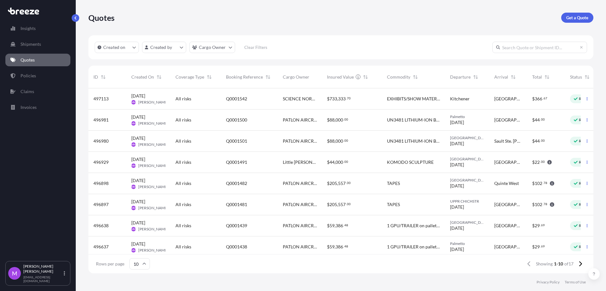
scroll to position [6, 6]
click at [585, 163] on icon "button" at bounding box center [587, 162] width 4 height 4
click at [566, 176] on p "Duplicate quote" at bounding box center [556, 175] width 32 height 6
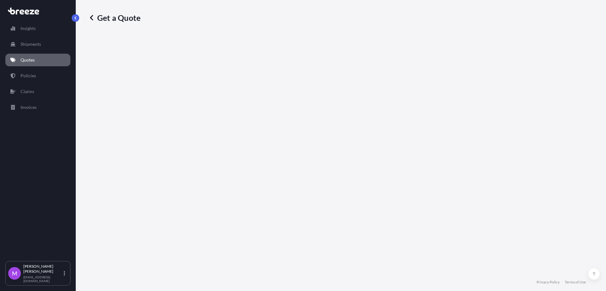
select select "Road"
select select "1"
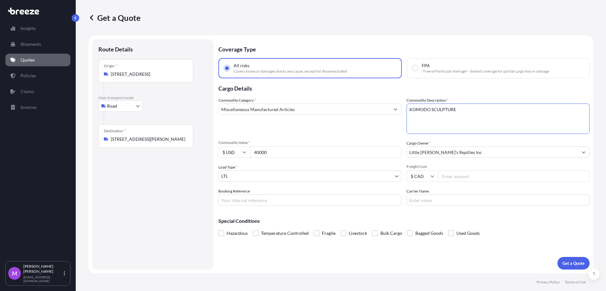
drag, startPoint x: 480, startPoint y: 117, endPoint x: 427, endPoint y: 96, distance: 56.2
click at [366, 97] on div "Commodity Category * Miscellaneous Manufactured Articles Commodity Description …" at bounding box center [403, 151] width 371 height 109
paste textarea "MATERIALS FOR EXHIBIT SHOW"
type textarea "MATERIALS FOR EXHIBIT SHOW"
drag, startPoint x: 306, startPoint y: 152, endPoint x: 241, endPoint y: 148, distance: 65.2
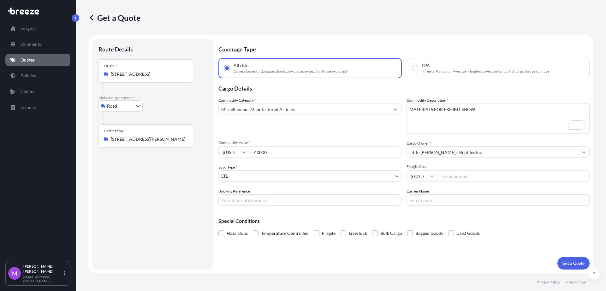
click at [240, 148] on div "$ USD 40000" at bounding box center [309, 151] width 183 height 11
paste input "15"
type input "150000"
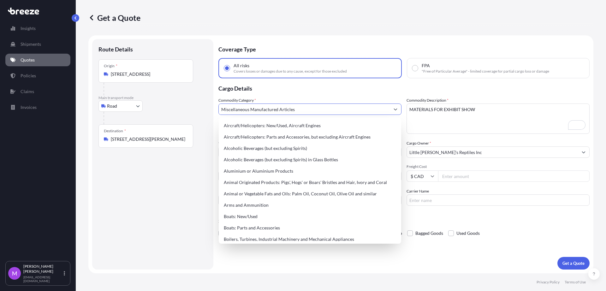
drag, startPoint x: 251, startPoint y: 103, endPoint x: 217, endPoint y: 98, distance: 34.1
click at [206, 102] on form "Route Details Place of loading Road Road Rail Origin * 525 N Skeena St #2, Vanc…" at bounding box center [340, 154] width 505 height 238
paste input "Works of Art, Collector's Pieces and Antiqu"
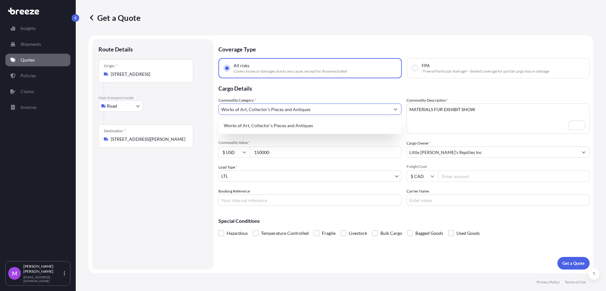
type input "Works of Art, Collector's Pieces and Antiques"
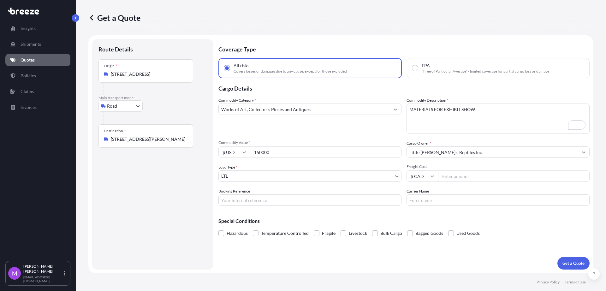
click at [183, 208] on div "Route Details Place of loading Road Road Rail Origin * 525 N Skeena St #2, Vanc…" at bounding box center [152, 154] width 109 height 218
click at [251, 174] on body "140 options available. Insights Shipments Quotes Policies Claims Invoices M Mar…" at bounding box center [303, 145] width 606 height 291
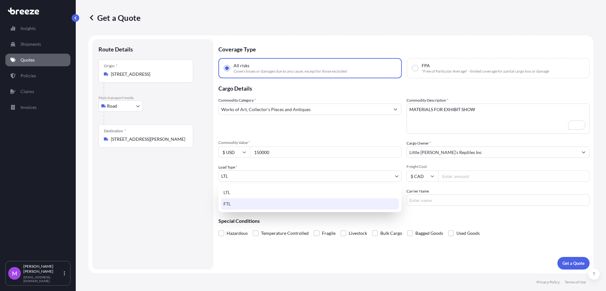
click at [243, 201] on div "FTL" at bounding box center [310, 203] width 178 height 11
select select "2"
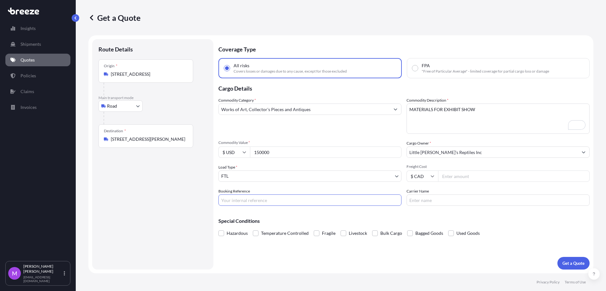
click at [271, 202] on input "Booking Reference" at bounding box center [309, 199] width 183 height 11
click at [230, 202] on input "Booking Reference" at bounding box center [309, 199] width 183 height 11
paste input "Q0001575"
type input "Q0001575"
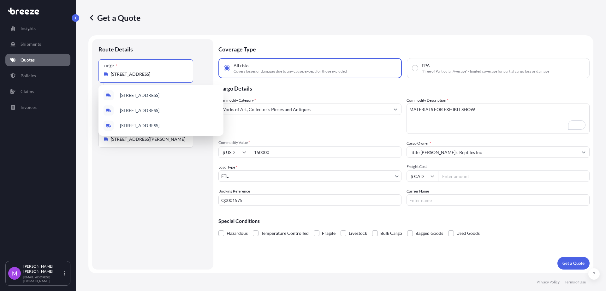
click at [136, 77] on input "[STREET_ADDRESS]" at bounding box center [148, 74] width 74 height 6
paste input "[GEOGRAPHIC_DATA]"
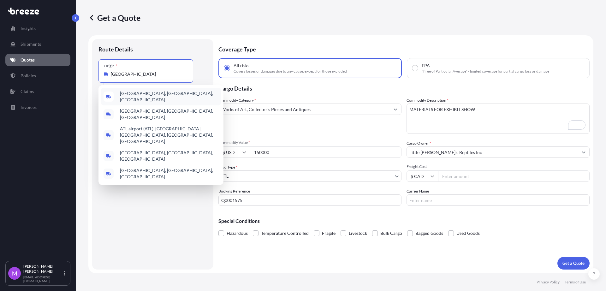
click at [169, 98] on div "Atlanta, GA, USA" at bounding box center [161, 97] width 120 height 18
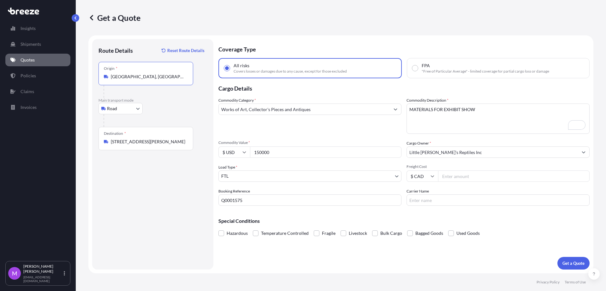
type input "Atlanta, GA, USA"
click at [136, 210] on div "Route Details Reset Route Details Place of loading Road Road Rail Origin * Atla…" at bounding box center [152, 154] width 109 height 218
click at [317, 110] on input "Works of Art, Collector's Pieces and Antiques" at bounding box center [304, 108] width 171 height 11
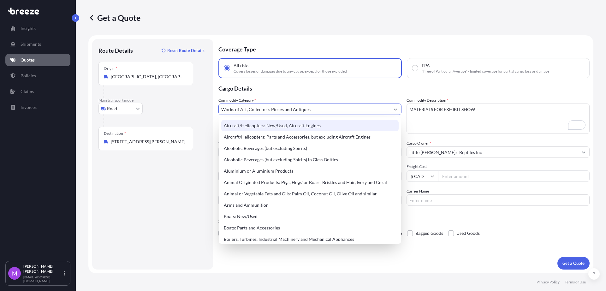
drag, startPoint x: 318, startPoint y: 109, endPoint x: 160, endPoint y: 107, distance: 158.7
click at [160, 107] on form "Route Details Reset Route Details Place of loading Road Road Rail Origin * Atla…" at bounding box center [340, 154] width 505 height 238
type input ","
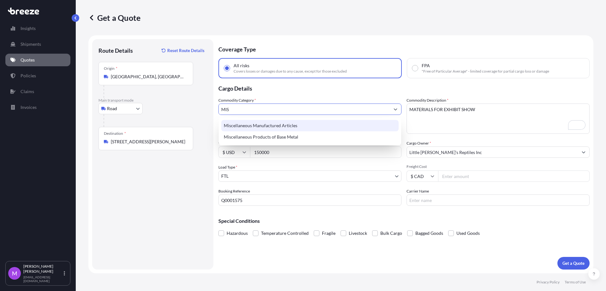
click at [339, 125] on div "Miscellaneous Manufactured Articles" at bounding box center [309, 125] width 177 height 11
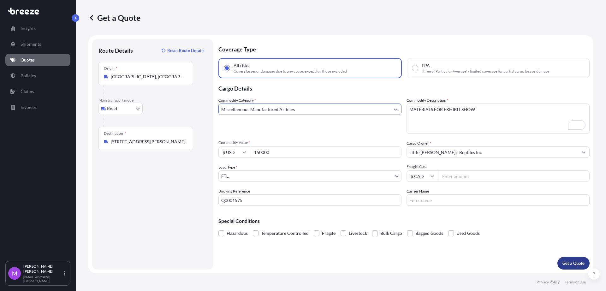
type input "Miscellaneous Manufactured Articles"
click at [569, 266] on button "Get a Quote" at bounding box center [573, 263] width 32 height 13
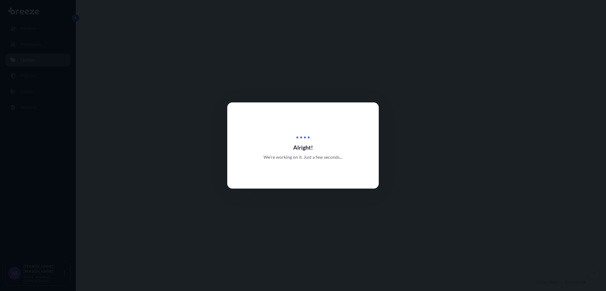
select select "Road"
select select "2"
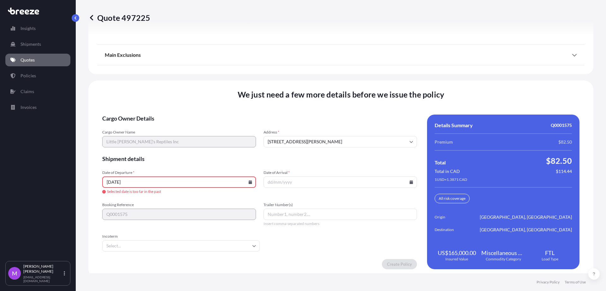
scroll to position [818, 0]
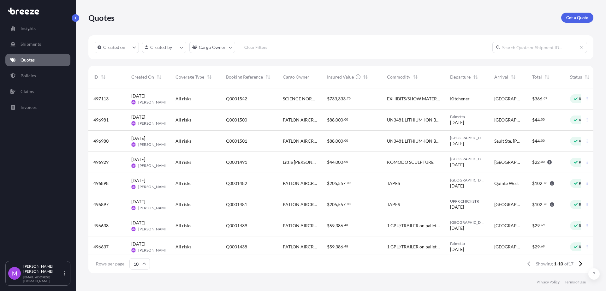
scroll to position [6, 6]
click at [582, 166] on button "button" at bounding box center [587, 162] width 10 height 10
click at [565, 177] on p "Duplicate quote" at bounding box center [556, 175] width 32 height 6
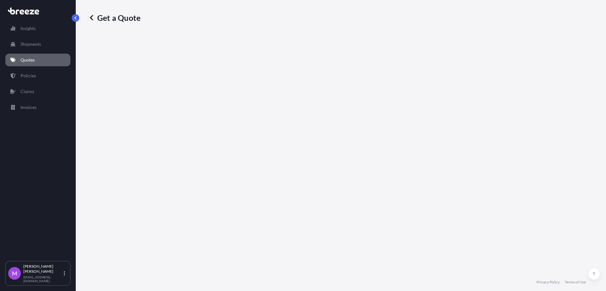
select select "Road"
select select "1"
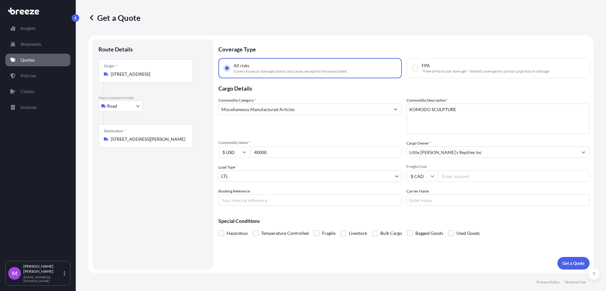
drag, startPoint x: 463, startPoint y: 106, endPoint x: 468, endPoint y: 111, distance: 6.9
click at [464, 108] on textarea "KOMODO SCULPTURE" at bounding box center [497, 118] width 183 height 30
drag, startPoint x: 468, startPoint y: 111, endPoint x: 475, endPoint y: 57, distance: 54.4
click at [365, 102] on div "Commodity Category * Miscellaneous Manufactured Articles Commodity Description …" at bounding box center [403, 151] width 371 height 109
paste textarea "MATERIALS FOR EXHIBIT SHOW"
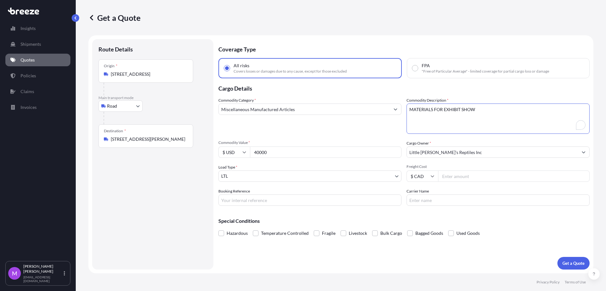
type textarea "MATERIALS FOR EXHIBIT SHOW"
drag, startPoint x: 276, startPoint y: 149, endPoint x: 237, endPoint y: 147, distance: 38.9
click at [237, 147] on div "$ USD 40000" at bounding box center [309, 151] width 183 height 11
paste input "15"
type input "150000"
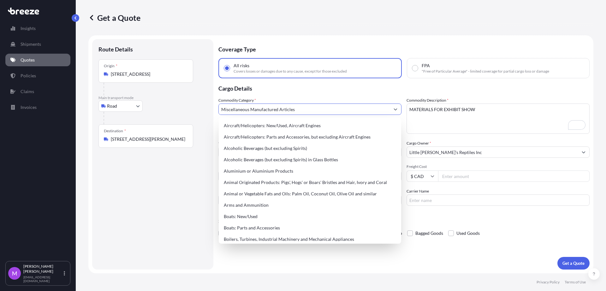
drag, startPoint x: 244, startPoint y: 100, endPoint x: 191, endPoint y: 97, distance: 53.1
click at [191, 97] on form "Route Details Place of loading Road Road Rail Origin * [STREET_ADDRESS] Main tr…" at bounding box center [340, 154] width 505 height 238
paste input "Works of Art, Collector's Pieces and Antiqu"
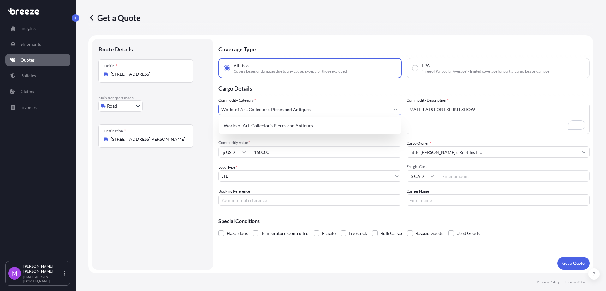
type input "Works of Art, Collector's Pieces and Antiques"
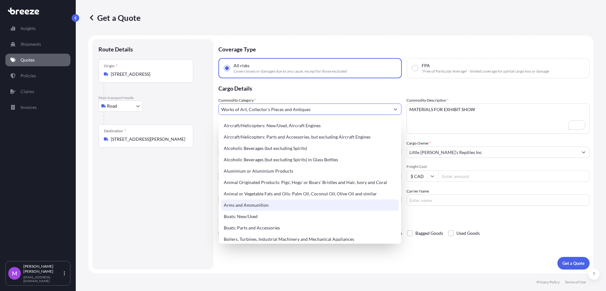
click at [185, 214] on div "Route Details Place of loading Road Road Rail Origin * [STREET_ADDRESS] Main [G…" at bounding box center [152, 154] width 109 height 218
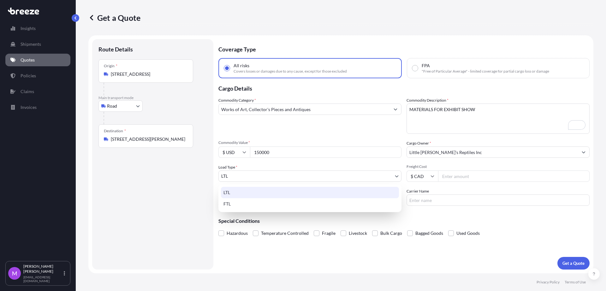
click at [259, 182] on body "140 options available. Insights Shipments Quotes Policies Claims Invoices M Mar…" at bounding box center [303, 145] width 606 height 291
click at [248, 203] on div "FTL" at bounding box center [310, 203] width 178 height 11
select select "2"
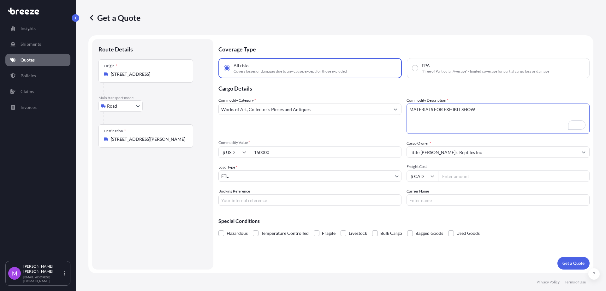
drag, startPoint x: 480, startPoint y: 110, endPoint x: 374, endPoint y: 107, distance: 106.7
click at [374, 107] on div "Commodity Category * Works of Art, Collector's Pieces and Antiques Commodity De…" at bounding box center [403, 151] width 371 height 109
click at [262, 203] on input "Booking Reference" at bounding box center [309, 199] width 183 height 11
paste input "Q0001576"
type input "Q0001576"
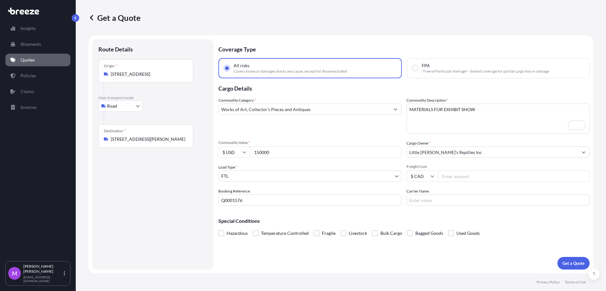
click at [138, 66] on div "Origin * [STREET_ADDRESS]" at bounding box center [145, 70] width 95 height 23
click at [138, 71] on input "[STREET_ADDRESS]" at bounding box center [148, 74] width 74 height 6
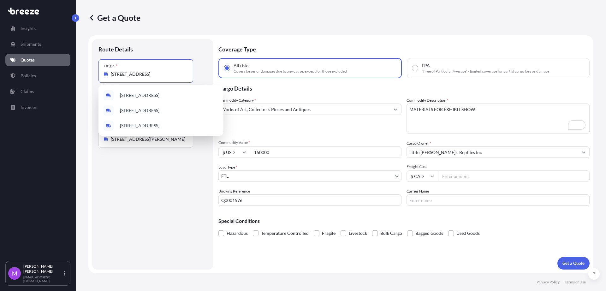
paste input "Springfield"
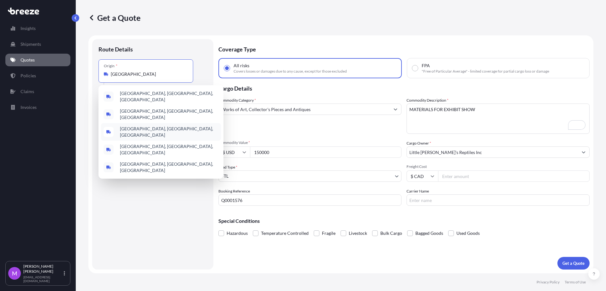
click at [164, 125] on div "Springfield, MA, USA" at bounding box center [161, 132] width 120 height 18
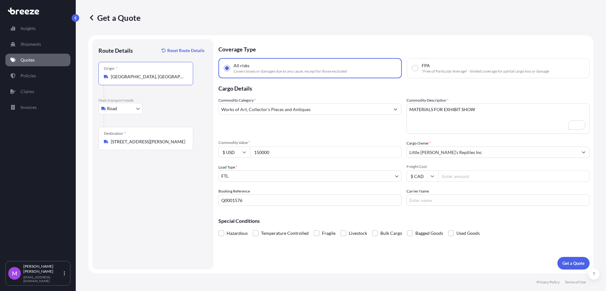
type input "Springfield, MA, USA"
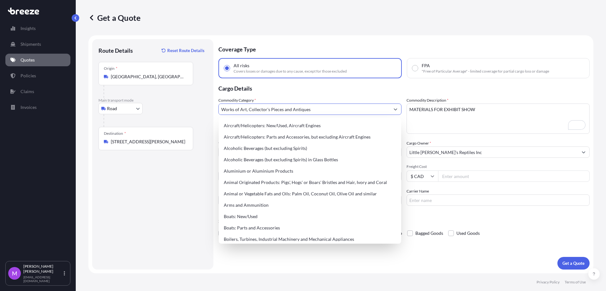
drag, startPoint x: 265, startPoint y: 108, endPoint x: 196, endPoint y: 104, distance: 69.2
click at [196, 104] on form "Route Details Reset Route Details Place of loading Road Road Rail Origin * Spri…" at bounding box center [340, 154] width 505 height 238
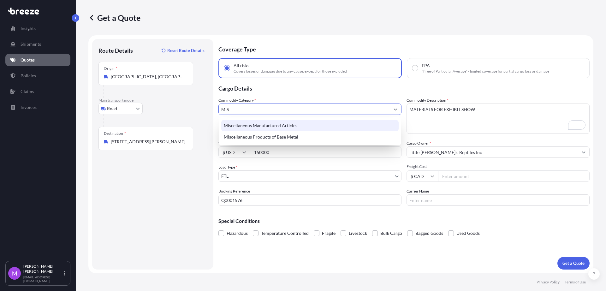
click at [300, 126] on div "Miscellaneous Manufactured Articles" at bounding box center [309, 125] width 177 height 11
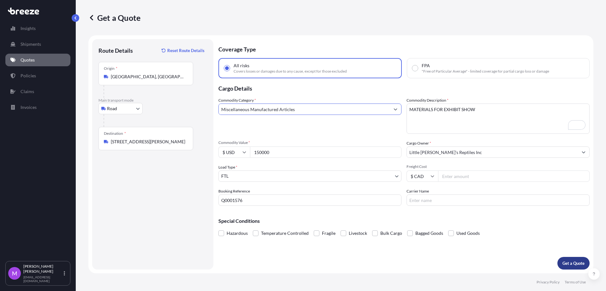
type input "Miscellaneous Manufactured Articles"
click at [577, 261] on p "Get a Quote" at bounding box center [573, 263] width 22 height 6
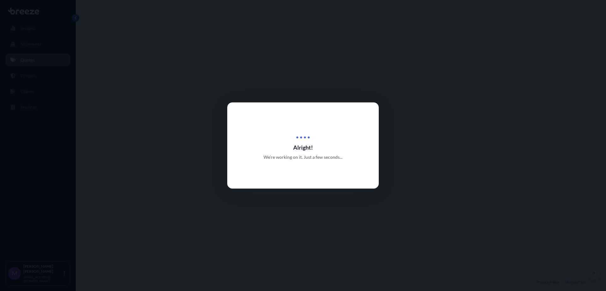
select select "Road"
select select "2"
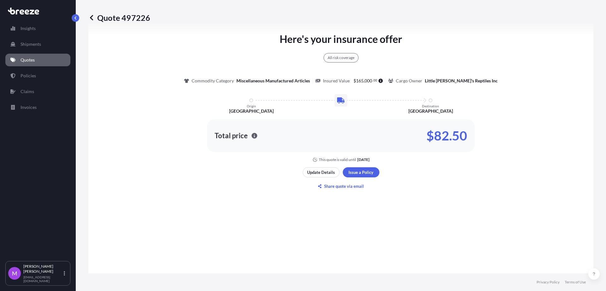
scroll to position [308, 0]
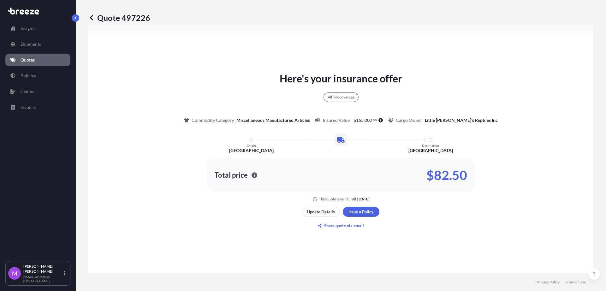
drag, startPoint x: 305, startPoint y: 205, endPoint x: 295, endPoint y: 209, distance: 10.6
click at [305, 205] on div "Here's your insurance offer All risk coverage Commodity Category Miscellaneous …" at bounding box center [340, 151] width 487 height 379
click at [320, 210] on p "Update Details" at bounding box center [321, 212] width 28 height 6
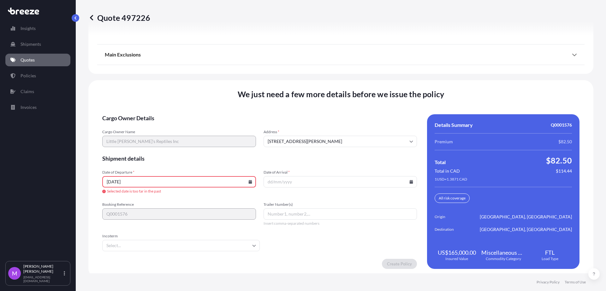
scroll to position [818, 0]
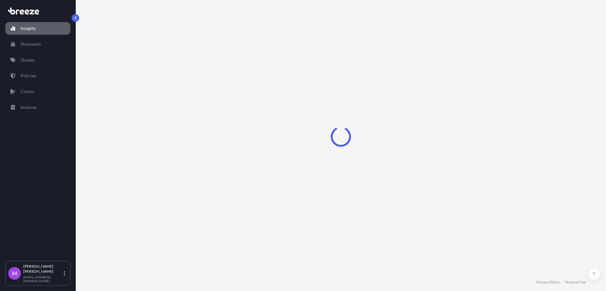
select select "2025"
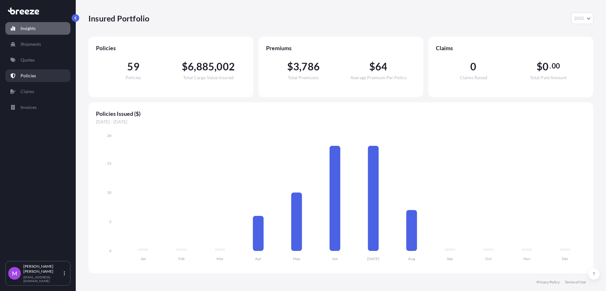
click at [33, 75] on p "Policies" at bounding box center [28, 76] width 15 height 6
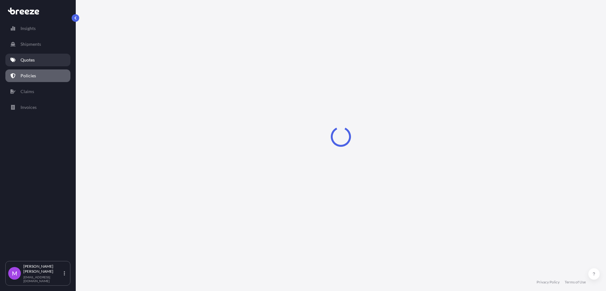
click at [40, 64] on link "Quotes" at bounding box center [37, 60] width 65 height 13
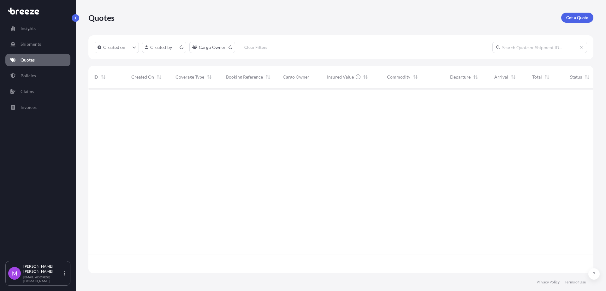
scroll to position [182, 499]
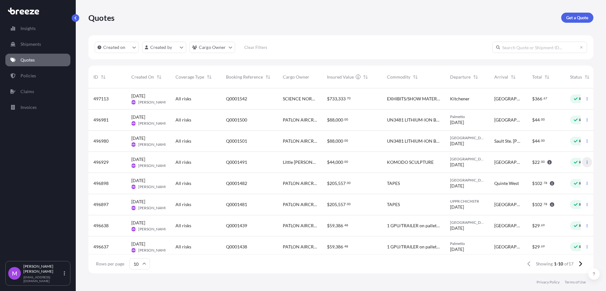
click at [582, 163] on button "button" at bounding box center [587, 162] width 10 height 10
click at [563, 177] on p "Duplicate quote" at bounding box center [556, 175] width 32 height 6
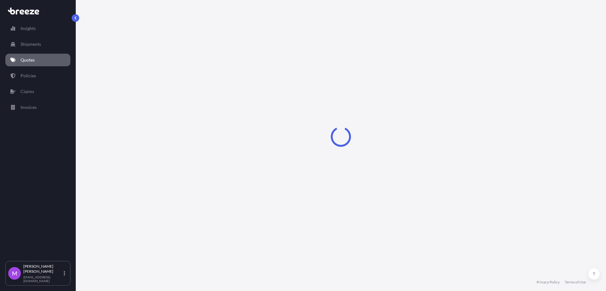
select select "Road"
select select "1"
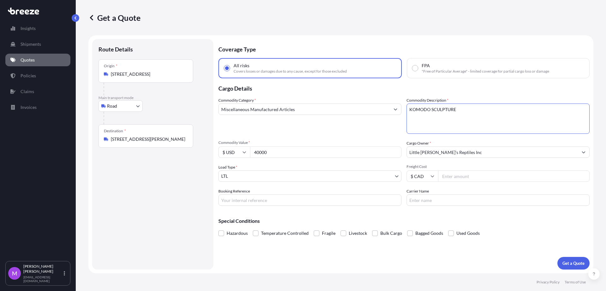
drag, startPoint x: 458, startPoint y: 123, endPoint x: 468, endPoint y: 115, distance: 12.1
click at [458, 123] on textarea "KOMODO SCULPTURE" at bounding box center [497, 118] width 183 height 30
drag, startPoint x: 471, startPoint y: 115, endPoint x: 384, endPoint y: 111, distance: 87.1
click at [384, 111] on div "Commodity Category * Miscellaneous Manufactured Articles Commodity Description …" at bounding box center [403, 151] width 371 height 109
paste textarea "MATERIALS FOR EXHIBIT SHOW"
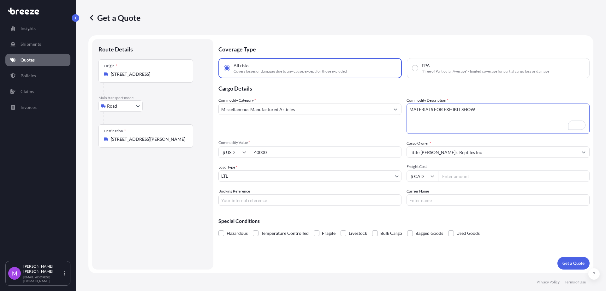
type textarea "MATERIALS FOR EXHIBIT SHOW"
drag, startPoint x: 473, startPoint y: 120, endPoint x: 482, endPoint y: 118, distance: 9.5
click at [474, 120] on textarea "KOMODO SCULPTURE" at bounding box center [497, 118] width 183 height 30
drag, startPoint x: 514, startPoint y: 115, endPoint x: 379, endPoint y: 105, distance: 135.7
click at [377, 105] on div "Commodity Category * Miscellaneous Manufactured Articles Commodity Description …" at bounding box center [403, 151] width 371 height 109
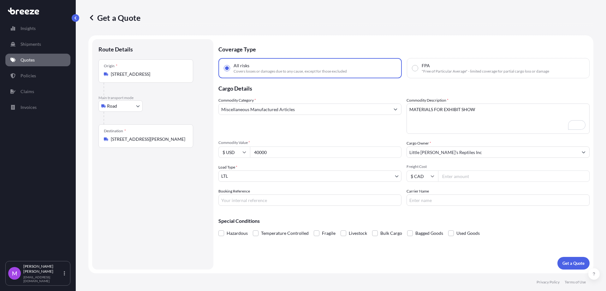
click at [278, 153] on input "40000" at bounding box center [325, 151] width 151 height 11
drag, startPoint x: 282, startPoint y: 154, endPoint x: 215, endPoint y: 151, distance: 67.3
click at [215, 151] on form "Route Details Place of loading Road Road Rail Origin * [STREET_ADDRESS] Main tr…" at bounding box center [340, 154] width 505 height 238
paste input "15"
type input "150000"
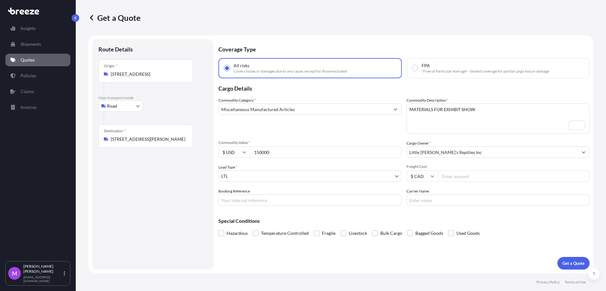
click at [451, 123] on textarea "KOMODO SCULPTURE" at bounding box center [497, 118] width 183 height 30
drag, startPoint x: 484, startPoint y: 115, endPoint x: 393, endPoint y: 106, distance: 91.6
click at [393, 106] on div "Commodity Category * Miscellaneous Manufactured Articles Commodity Description …" at bounding box center [403, 151] width 371 height 109
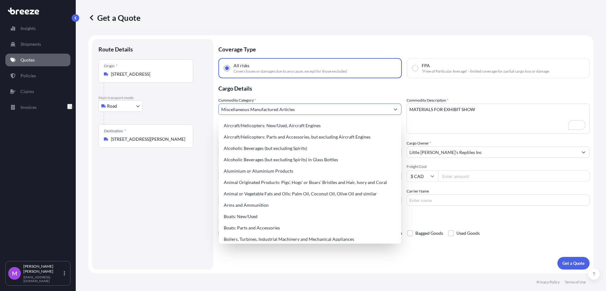
drag, startPoint x: 287, startPoint y: 108, endPoint x: 196, endPoint y: 107, distance: 91.2
click at [196, 107] on form "Route Details Place of loading Road Road Rail Origin * [STREET_ADDRESS] Main tr…" at bounding box center [340, 154] width 505 height 238
paste input "Works of Art, Collector's Pieces and Antiqu"
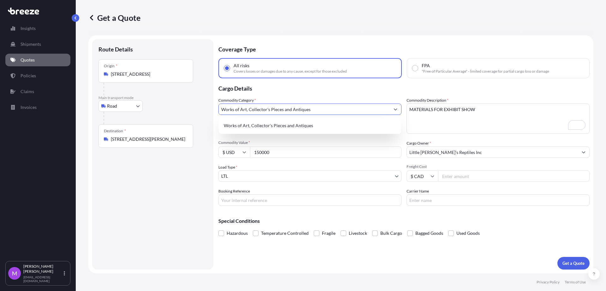
type input "Works of Art, Collector's Pieces and Antiques"
click at [140, 215] on div "Route Details Place of loading Road Road Rail Origin * [STREET_ADDRESS] Main [G…" at bounding box center [152, 154] width 109 height 218
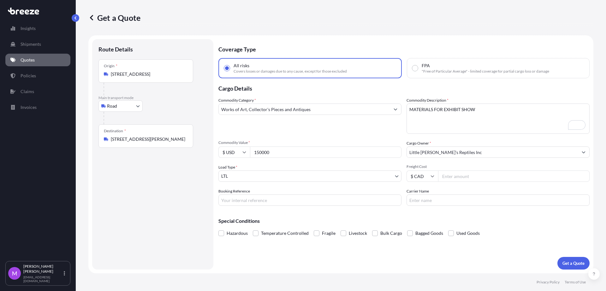
click at [251, 180] on body "Insights Shipments Quotes Policies Claims Invoices M [PERSON_NAME] [EMAIL_ADDRE…" at bounding box center [303, 145] width 606 height 291
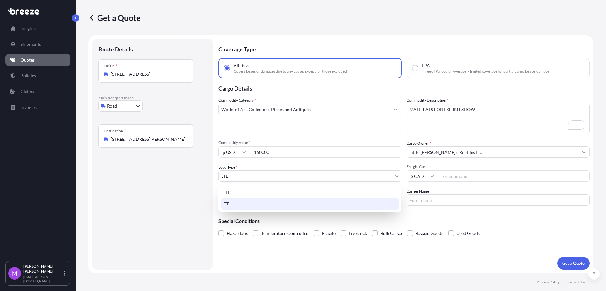
click at [240, 204] on div "FTL" at bounding box center [310, 203] width 178 height 11
select select "2"
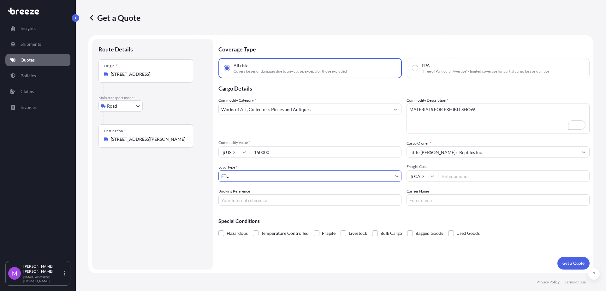
click at [158, 221] on div "Route Details Place of loading Road Road Rail Origin * [STREET_ADDRESS] Main [G…" at bounding box center [152, 154] width 109 height 218
click at [251, 110] on input "Works of Art, Collector's Pieces and Antiques" at bounding box center [304, 108] width 171 height 11
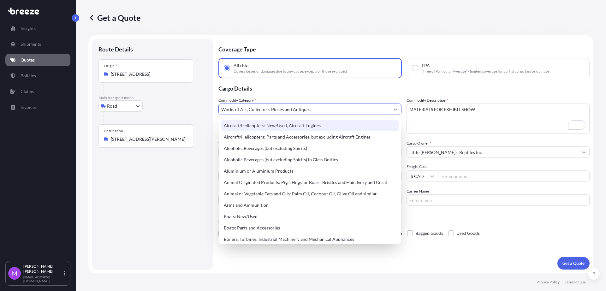
drag, startPoint x: 245, startPoint y: 111, endPoint x: 189, endPoint y: 113, distance: 55.6
click at [189, 113] on form "Route Details Place of loading Road Road Rail Origin * [STREET_ADDRESS] Main tr…" at bounding box center [340, 154] width 505 height 238
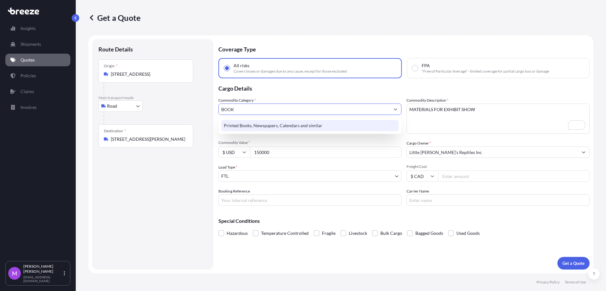
drag, startPoint x: 241, startPoint y: 107, endPoint x: 197, endPoint y: 114, distance: 44.2
click at [185, 107] on form "Route Details Place of loading Road Road Rail Origin * [STREET_ADDRESS] Main tr…" at bounding box center [340, 154] width 505 height 238
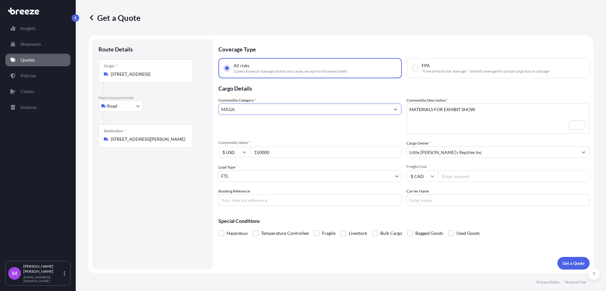
drag, startPoint x: 254, startPoint y: 111, endPoint x: 192, endPoint y: 110, distance: 61.5
click at [189, 107] on form "Route Details Place of loading Road Road Rail Origin * 525 N Skeena St #2, Vanc…" at bounding box center [340, 154] width 505 height 238
drag, startPoint x: 249, startPoint y: 112, endPoint x: 217, endPoint y: 112, distance: 31.9
click at [197, 103] on form "Route Details Place of loading Road Road Rail Origin * 525 N Skeena St #2, Vanc…" at bounding box center [340, 154] width 505 height 238
drag, startPoint x: 223, startPoint y: 111, endPoint x: 194, endPoint y: 111, distance: 29.3
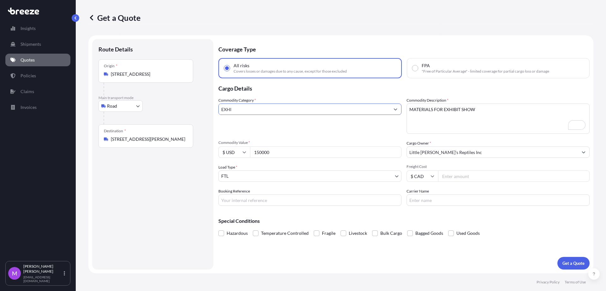
click at [193, 111] on form "Route Details Place of loading Road Road Rail Origin * 525 N Skeena St #2, Vanc…" at bounding box center [340, 154] width 505 height 238
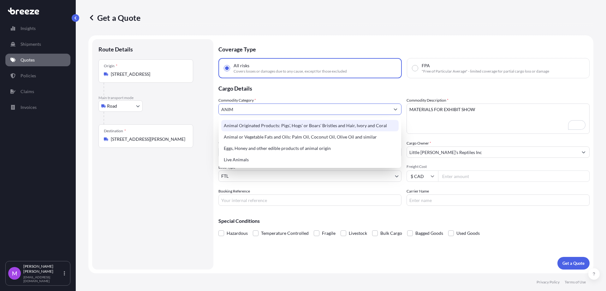
drag, startPoint x: 245, startPoint y: 111, endPoint x: 204, endPoint y: 104, distance: 41.3
click at [204, 104] on form "Route Details Place of loading Road Road Rail Origin * 525 N Skeena St #2, Vanc…" at bounding box center [340, 154] width 505 height 238
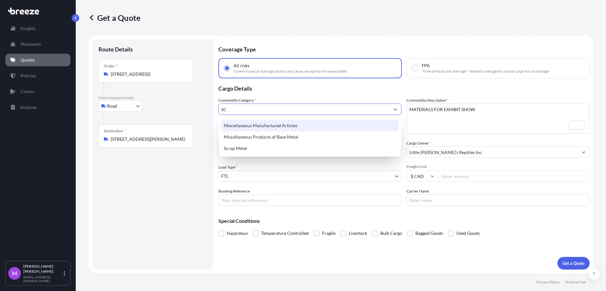
drag, startPoint x: 239, startPoint y: 106, endPoint x: 192, endPoint y: 109, distance: 47.1
click at [191, 107] on form "Route Details Place of loading Road Road Rail Origin * 525 N Skeena St #2, Vanc…" at bounding box center [340, 154] width 505 height 238
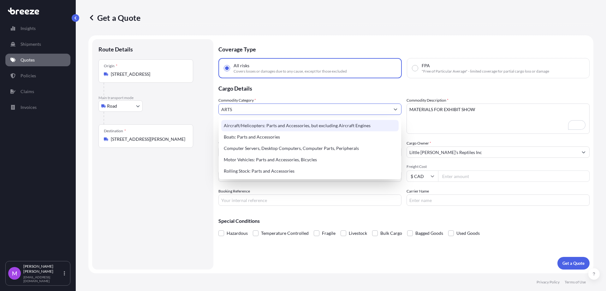
click at [245, 106] on input "ARTS" at bounding box center [304, 108] width 171 height 11
drag, startPoint x: 250, startPoint y: 108, endPoint x: 181, endPoint y: 109, distance: 68.5
click at [181, 108] on form "Route Details Place of loading Road Road Rail Origin * 525 N Skeena St #2, Vanc…" at bounding box center [340, 154] width 505 height 238
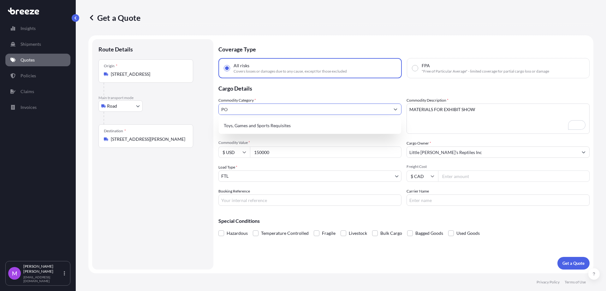
type input "P"
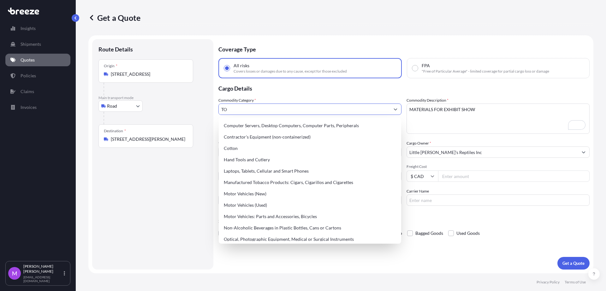
type input "T"
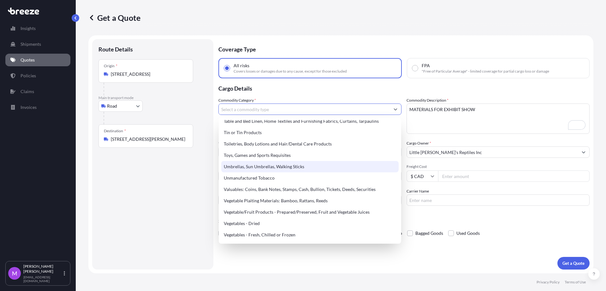
scroll to position [1350, 0]
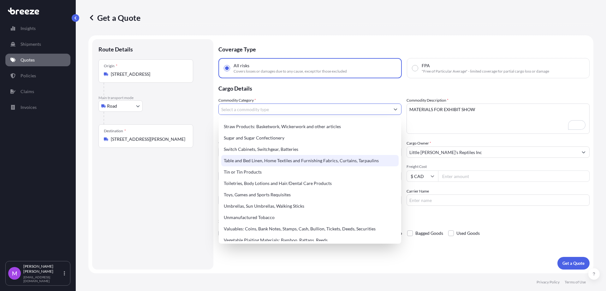
click at [243, 162] on div "Table and Bed Linen, Home Textiles and Furnishing Fabrics, Curtains, Tarpaulins" at bounding box center [309, 160] width 177 height 11
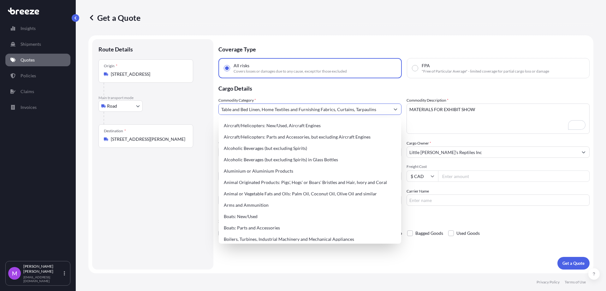
click at [393, 114] on button "Show suggestions" at bounding box center [395, 108] width 11 height 11
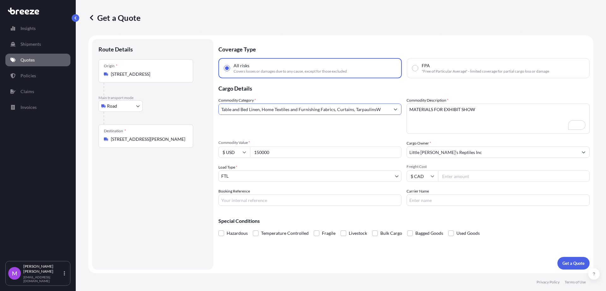
drag, startPoint x: 384, startPoint y: 109, endPoint x: 221, endPoint y: 113, distance: 163.8
click at [218, 107] on form "Route Details Place of loading Road Road Rail Origin * 525 N Skeena St #2, Vanc…" at bounding box center [340, 154] width 505 height 238
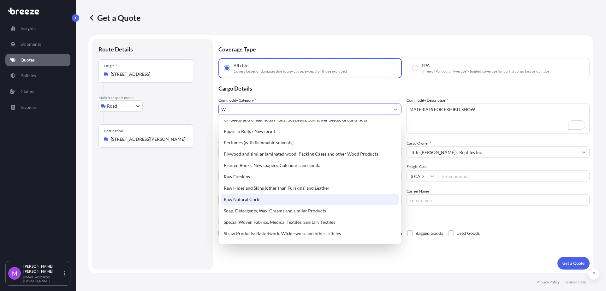
scroll to position [265, 0]
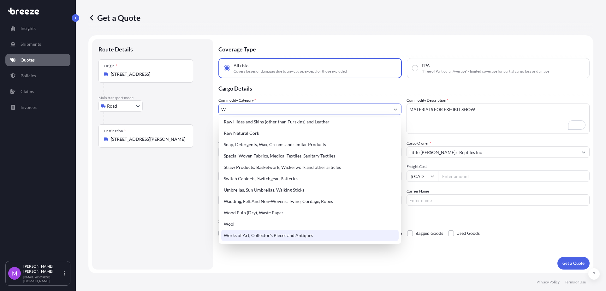
click at [266, 236] on div "Works of Art, Collector's Pieces and Antiques" at bounding box center [309, 235] width 177 height 11
type input "Works of Art, Collector's Pieces and Antiques"
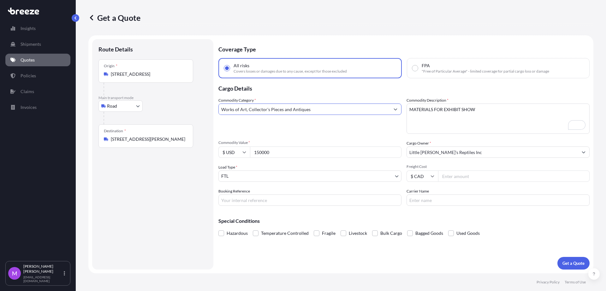
click at [132, 219] on div "Route Details Place of loading Road Road Rail Origin * 525 N Skeena St #2, Vanc…" at bounding box center [152, 154] width 109 height 218
click at [276, 204] on input "Booking Reference" at bounding box center [309, 199] width 183 height 11
paste input "Q0001577"
type input "Q0001577"
click at [166, 66] on div "Origin * 525 N Skeena St #2, Vancouver, BC V5K 4P1, Canada" at bounding box center [145, 70] width 95 height 23
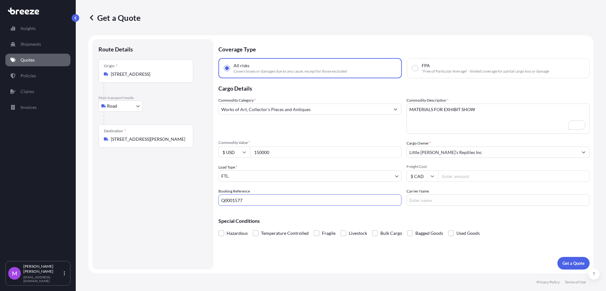
click at [166, 71] on input "[STREET_ADDRESS]" at bounding box center [148, 74] width 74 height 6
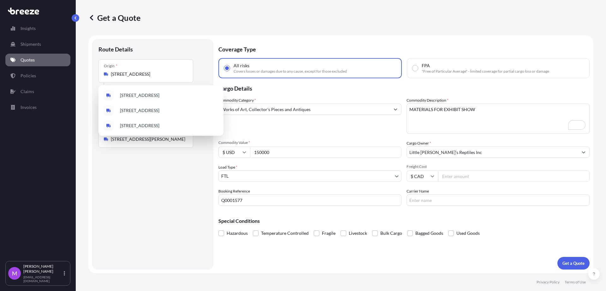
scroll to position [0, 0]
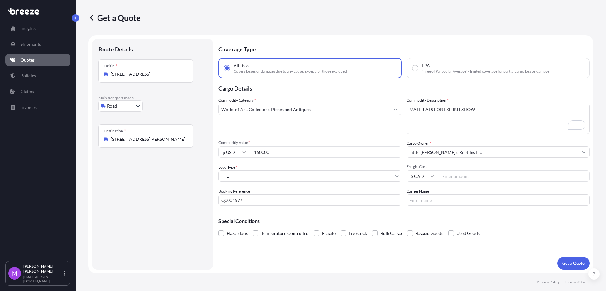
click at [158, 74] on input "[STREET_ADDRESS]" at bounding box center [148, 74] width 74 height 6
drag, startPoint x: 191, startPoint y: 74, endPoint x: 97, endPoint y: 73, distance: 93.1
click at [97, 73] on div "Route Details Place of loading Road Road Rail Origin * 525 N Skeena St #2, Vanc…" at bounding box center [152, 154] width 121 height 230
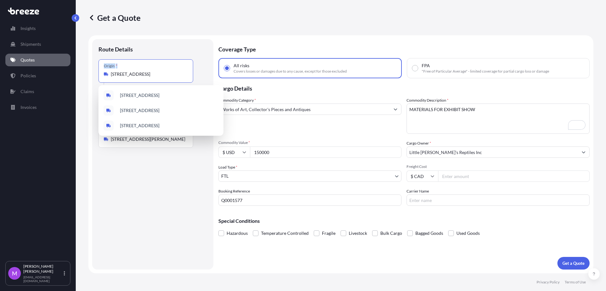
click at [175, 75] on input "[STREET_ADDRESS]" at bounding box center [148, 74] width 74 height 6
paste input "[GEOGRAPHIC_DATA]"
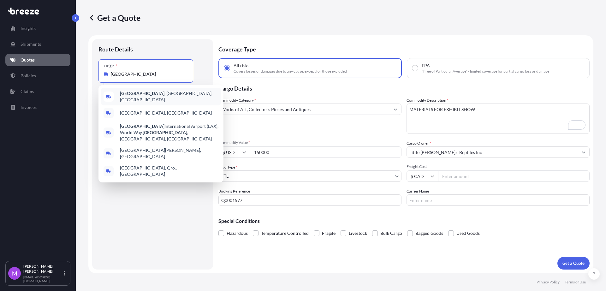
click at [168, 96] on div "Los Angeles , CA, USA" at bounding box center [161, 97] width 120 height 18
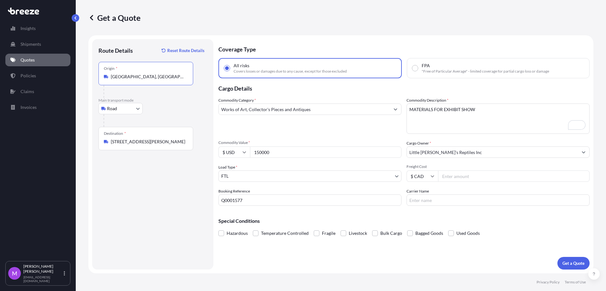
type input "Los Angeles, CA, USA"
click at [172, 207] on div "Route Details Reset Route Details Place of loading Road Road Rail Origin * Los …" at bounding box center [152, 154] width 109 height 218
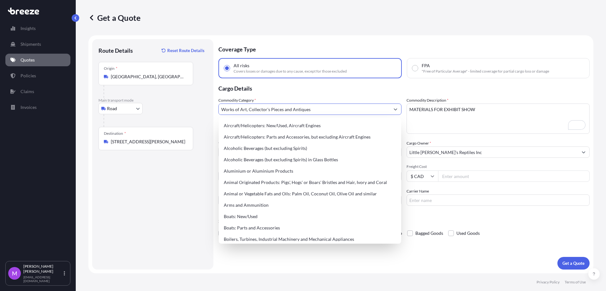
drag, startPoint x: 317, startPoint y: 113, endPoint x: 239, endPoint y: 100, distance: 78.9
click at [239, 100] on div "Commodity Category * Works of Art, Collector's Pieces and Antiques" at bounding box center [309, 115] width 183 height 37
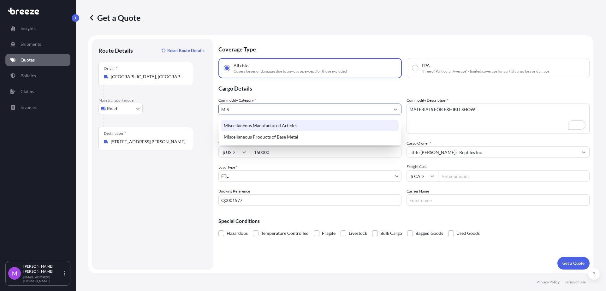
click at [290, 126] on div "Miscellaneous Manufactured Articles" at bounding box center [309, 125] width 177 height 11
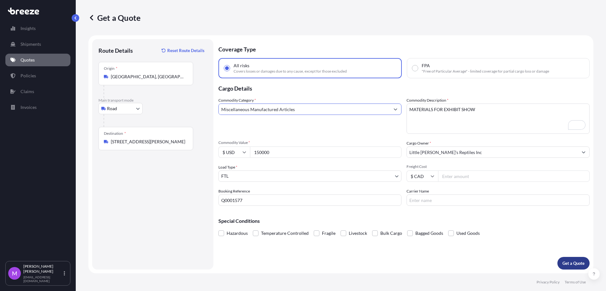
type input "Miscellaneous Manufactured Articles"
click at [569, 262] on p "Get a Quote" at bounding box center [573, 263] width 22 height 6
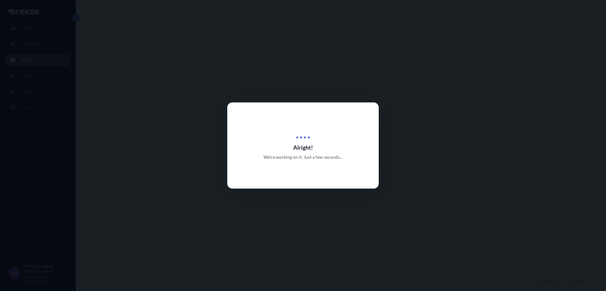
select select "Road"
select select "2"
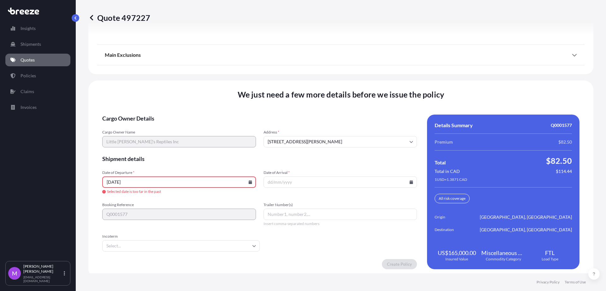
scroll to position [818, 0]
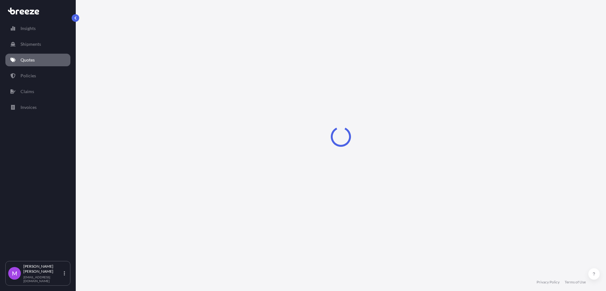
select select "Road"
select select "1"
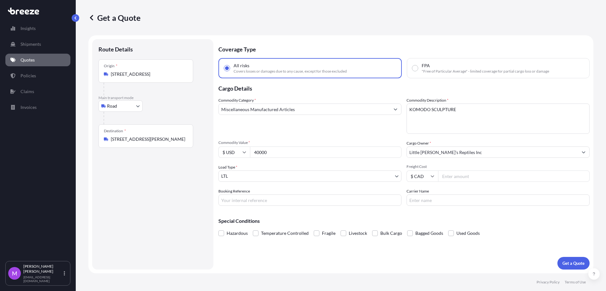
click at [36, 57] on link "Quotes" at bounding box center [37, 60] width 65 height 13
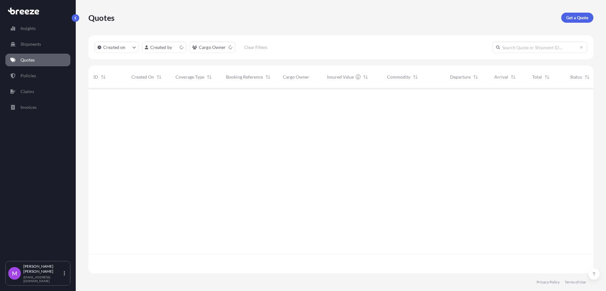
scroll to position [182, 499]
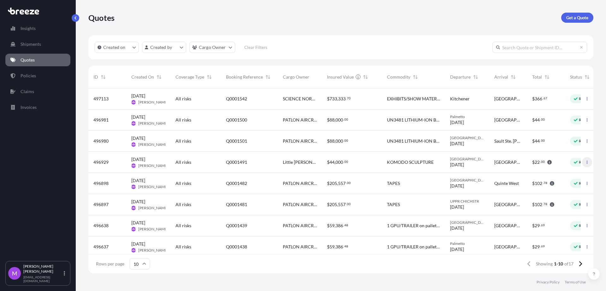
click at [584, 165] on button "button" at bounding box center [587, 162] width 10 height 10
click at [569, 175] on p "Duplicate quote" at bounding box center [556, 175] width 32 height 6
select select "Road"
select select "1"
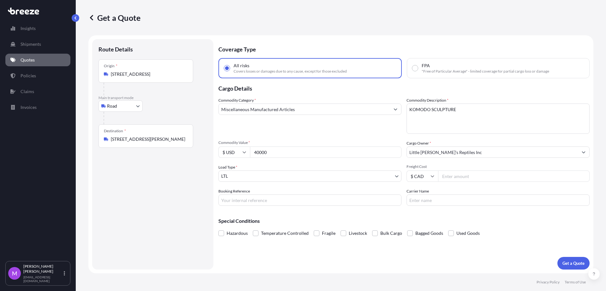
drag, startPoint x: 470, startPoint y: 118, endPoint x: 320, endPoint y: 83, distance: 154.9
click at [383, 106] on div "Commodity Category * Miscellaneous Manufactured Articles Commodity Description …" at bounding box center [403, 151] width 371 height 109
paste textarea "MATERIALS FOR EXHIBIT SHOW"
type textarea "MATERIALS FOR EXHIBIT SHOW"
drag, startPoint x: 278, startPoint y: 152, endPoint x: 246, endPoint y: 147, distance: 32.6
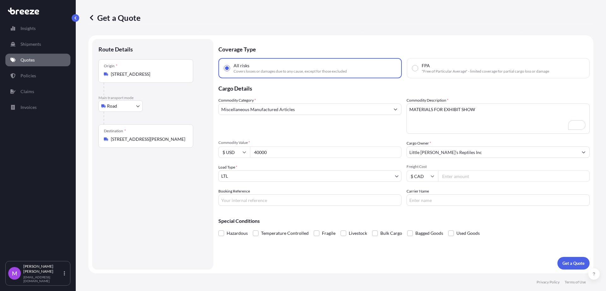
click at [246, 147] on div "$ USD 40000" at bounding box center [309, 151] width 183 height 11
paste input "15"
type input "150000"
drag, startPoint x: 290, startPoint y: 110, endPoint x: 302, endPoint y: 108, distance: 12.5
click at [296, 109] on input "Miscellaneous Manufactured Articles" at bounding box center [304, 108] width 171 height 11
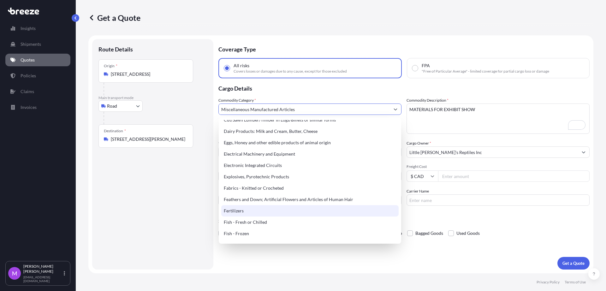
scroll to position [355, 0]
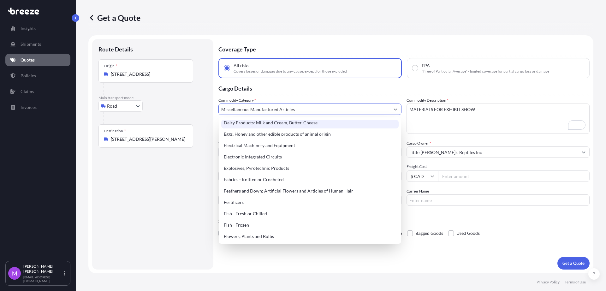
click at [305, 113] on input "Miscellaneous Manufactured Articles" at bounding box center [304, 108] width 171 height 11
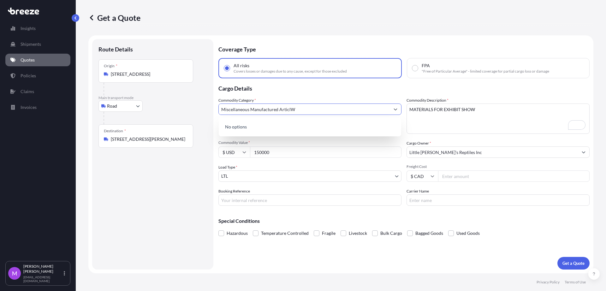
scroll to position [0, 0]
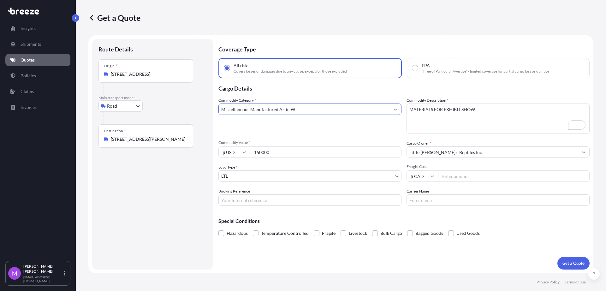
drag, startPoint x: 300, startPoint y: 110, endPoint x: 205, endPoint y: 106, distance: 95.7
click at [205, 106] on form "Route Details Place of loading Road Road Rail Origin * 525 N Skeena St #2, Vanc…" at bounding box center [340, 154] width 505 height 238
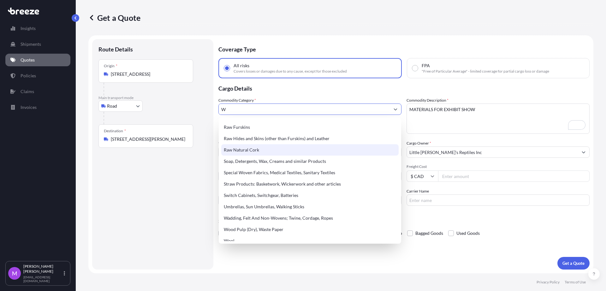
scroll to position [265, 0]
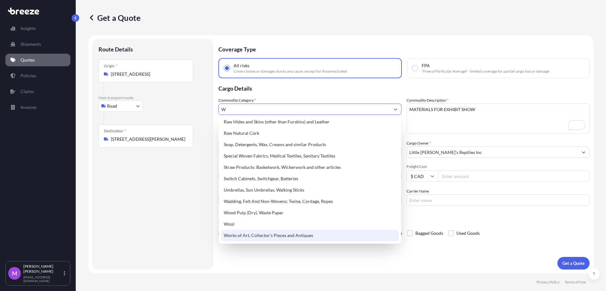
click at [320, 237] on div "Works of Art, Collector's Pieces and Antiques" at bounding box center [309, 235] width 177 height 11
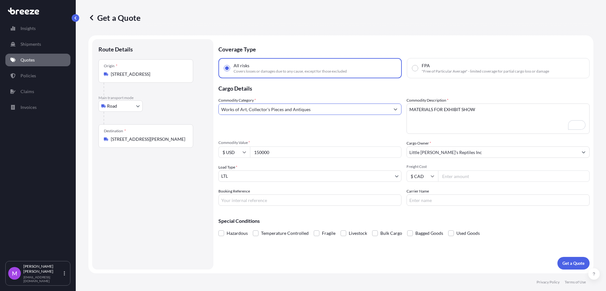
click at [304, 105] on input "Works of Art, Collector's Pieces and Antiques" at bounding box center [304, 108] width 171 height 11
drag, startPoint x: 315, startPoint y: 107, endPoint x: 205, endPoint y: 99, distance: 110.3
click at [205, 99] on form "Route Details Place of loading Road Road Rail Origin * 525 N Skeena St #2, Vanc…" at bounding box center [340, 154] width 505 height 238
type input "Works of Art, Collector's Pieces and Antiques"
drag, startPoint x: 154, startPoint y: 194, endPoint x: 292, endPoint y: 201, distance: 139.0
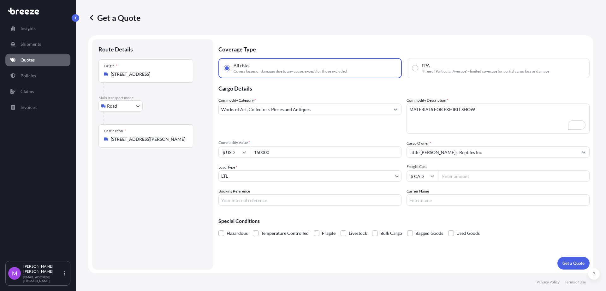
click at [152, 193] on div "Route Details Place of loading Road Road Rail Origin * 525 N Skeena St #2, Vanc…" at bounding box center [152, 154] width 109 height 218
click at [258, 174] on body "140 options available. Insights Shipments Quotes Policies Claims Invoices M Mar…" at bounding box center [303, 145] width 606 height 291
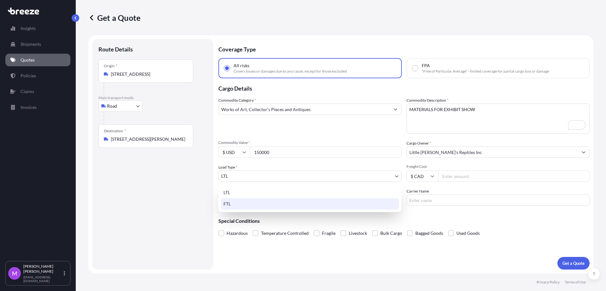
click at [243, 204] on div "FTL" at bounding box center [310, 203] width 178 height 11
select select "2"
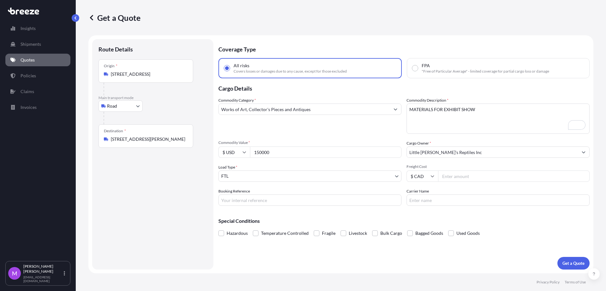
click at [160, 74] on input "[STREET_ADDRESS]" at bounding box center [148, 74] width 74 height 6
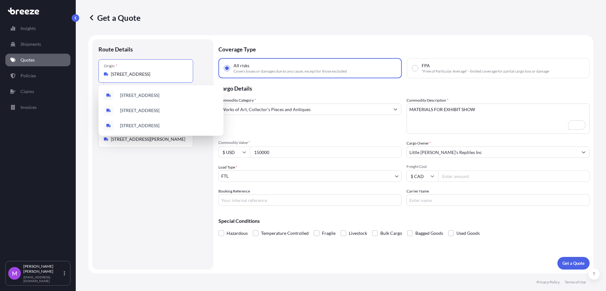
paste input "[GEOGRAPHIC_DATA]"
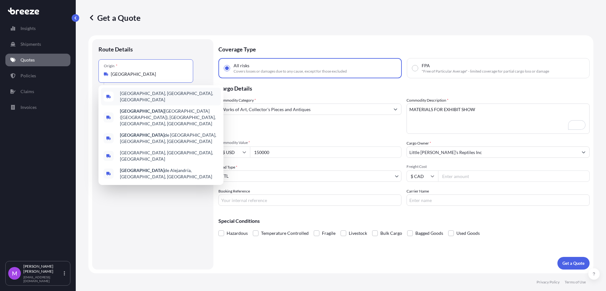
click at [164, 97] on div "San Diego, CA, USA" at bounding box center [161, 97] width 120 height 18
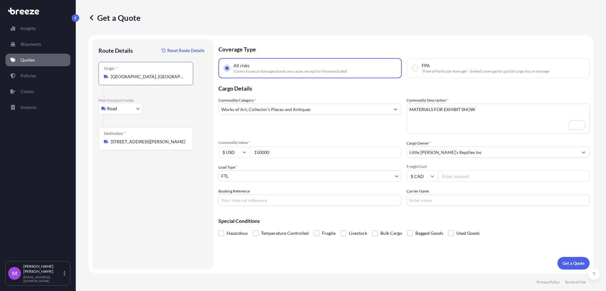
type input "San Diego, CA, USA"
click at [137, 189] on div "Route Details Reset Route Details Place of loading Road Road Rail Origin * San …" at bounding box center [152, 154] width 109 height 218
click at [250, 202] on input "Booking Reference" at bounding box center [309, 199] width 183 height 11
paste input "Q0001571"
type input "Q0001571"
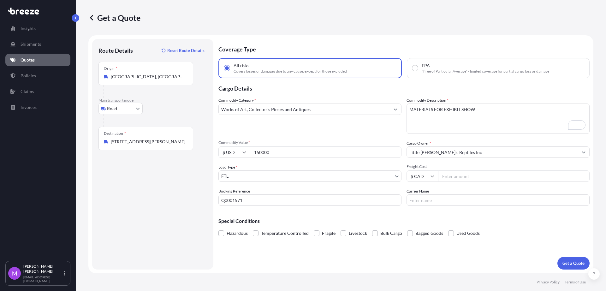
click at [143, 233] on div "Route Details Reset Route Details Place of loading Road Road Rail Origin * San …" at bounding box center [152, 154] width 109 height 218
click at [574, 263] on p "Get a Quote" at bounding box center [573, 263] width 22 height 6
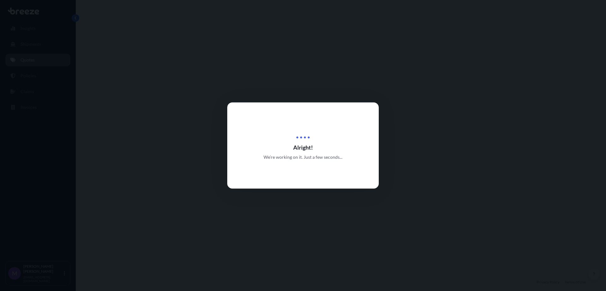
select select "Road"
select select "2"
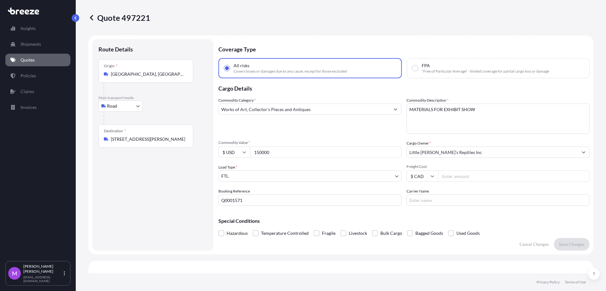
click at [468, 127] on textarea "MATERIALS FOR EXHIBIT SHOW" at bounding box center [497, 118] width 183 height 30
click at [313, 115] on div "Commodity Category * Works of Art, Collector's Pieces and Antiques" at bounding box center [309, 115] width 183 height 37
click at [283, 154] on input "150000" at bounding box center [325, 151] width 151 height 11
click at [135, 83] on div at bounding box center [148, 89] width 90 height 13
click at [164, 81] on div "Origin * San Diego, CA, USA" at bounding box center [145, 70] width 95 height 23
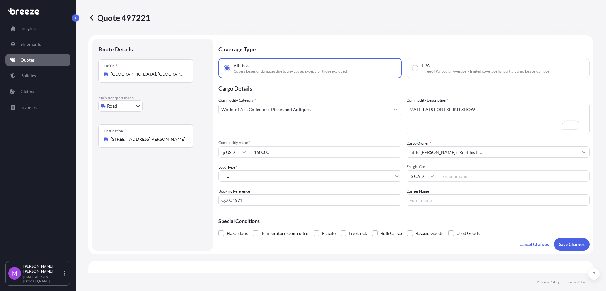
click at [164, 77] on input "San Diego, CA, USA" at bounding box center [148, 74] width 74 height 6
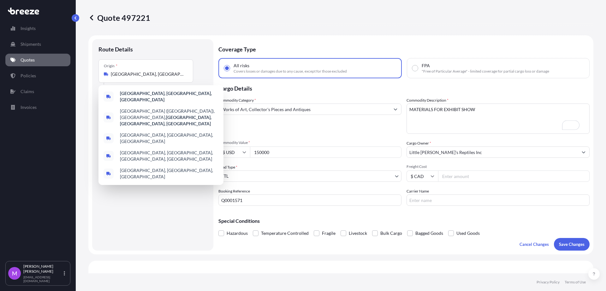
click at [150, 249] on div "Route Details Place of loading Road Road Rail Origin * San Diego, CA, USA Main …" at bounding box center [152, 144] width 121 height 211
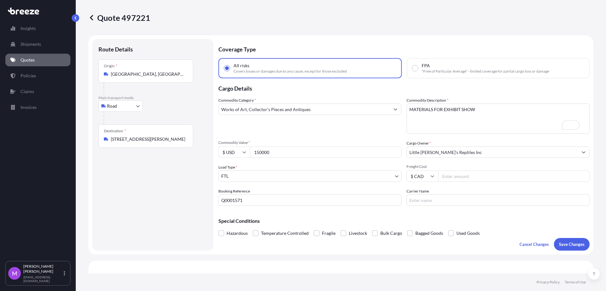
click at [286, 162] on div "Commodity Category * Works of Art, Collector's Pieces and Antiques Commodity De…" at bounding box center [403, 151] width 371 height 109
click at [289, 152] on input "150000" at bounding box center [325, 151] width 151 height 11
click at [571, 244] on p "Save Changes" at bounding box center [572, 244] width 26 height 6
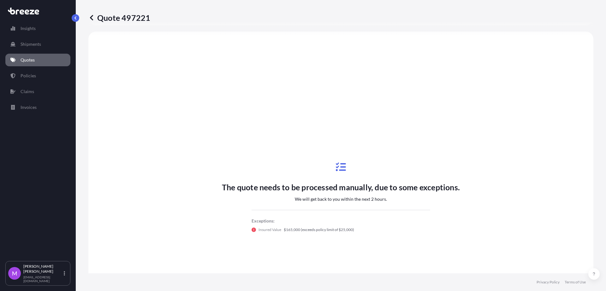
select select "Road"
select select "2"
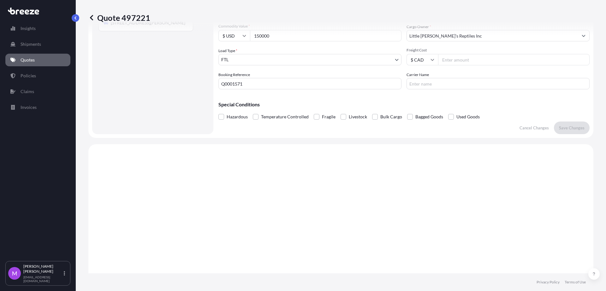
scroll to position [70, 0]
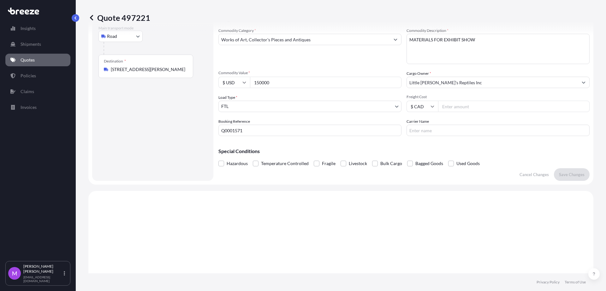
click at [265, 86] on input "150000" at bounding box center [325, 82] width 151 height 11
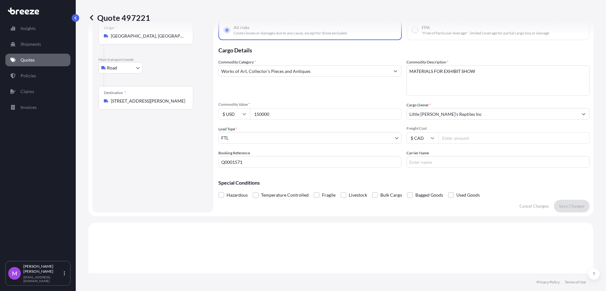
scroll to position [0, 0]
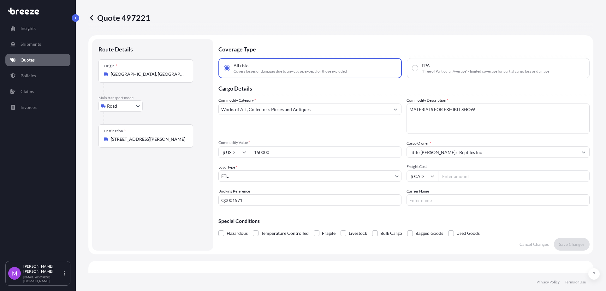
click at [288, 152] on input "150000" at bounding box center [325, 151] width 151 height 11
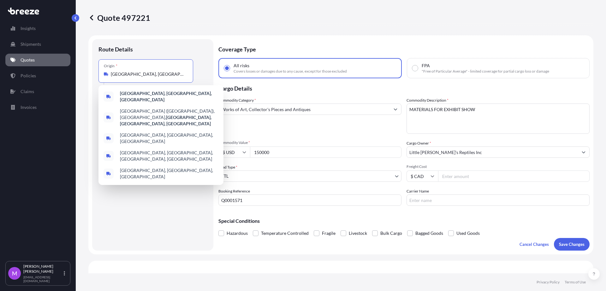
click at [151, 77] on input "San Diego, CA, USA" at bounding box center [148, 74] width 74 height 6
click at [160, 97] on div "San Diego, CA, USA" at bounding box center [161, 97] width 120 height 18
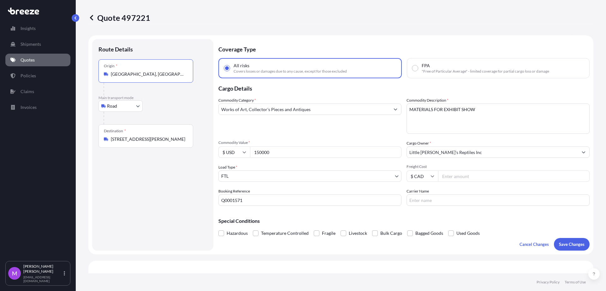
click at [152, 195] on div "Route Details Place of loading Road Road Rail Origin * San Diego, CA, USA Main …" at bounding box center [152, 144] width 109 height 199
click at [156, 85] on div "Origin * San Diego, CA, USA" at bounding box center [145, 73] width 95 height 23
click at [156, 80] on input "San Diego, CA, USA" at bounding box center [148, 77] width 74 height 6
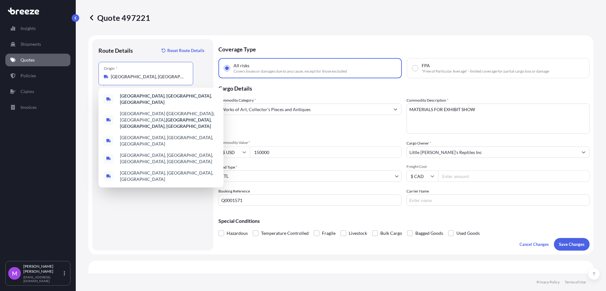
click at [159, 79] on input "San Diego, CA, USA" at bounding box center [148, 77] width 74 height 6
click at [117, 210] on div "Route Details Reset Route Details Place of loading Road Road Rail Origin * San …" at bounding box center [152, 144] width 109 height 199
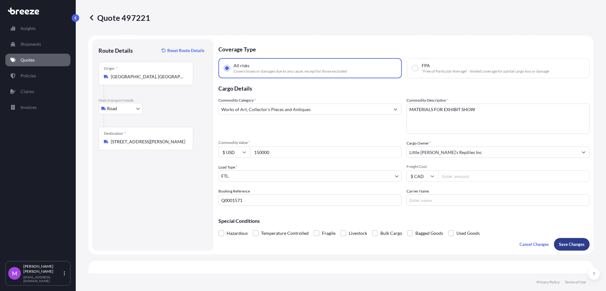
click at [562, 248] on button "Save Changes" at bounding box center [572, 244] width 36 height 13
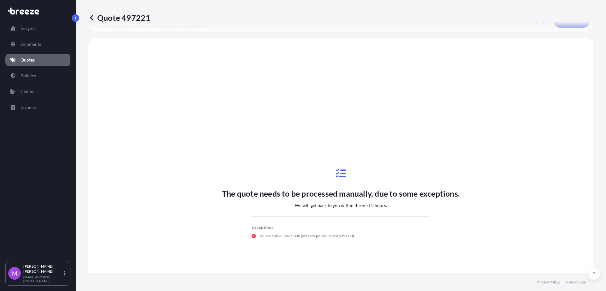
scroll to position [229, 0]
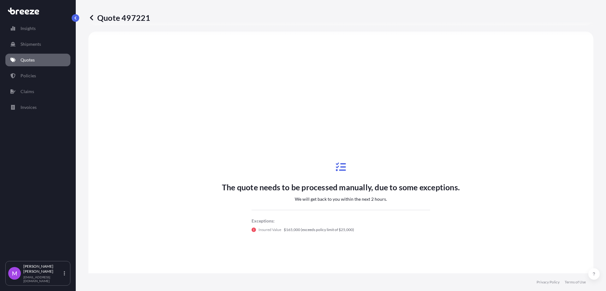
select select "Road"
select select "2"
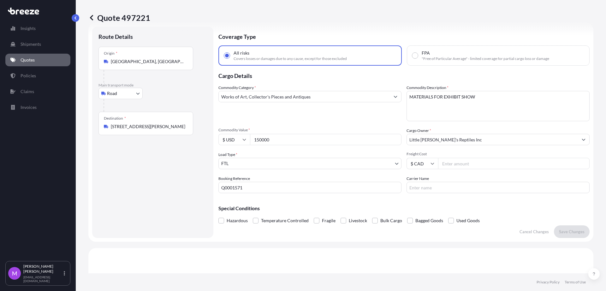
scroll to position [0, 0]
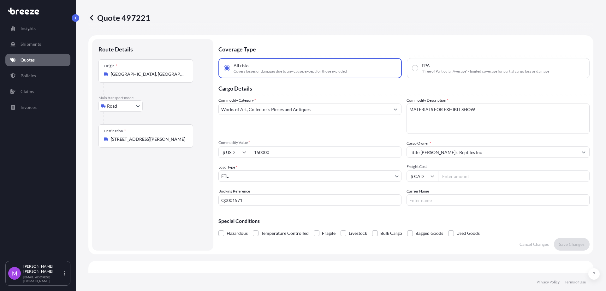
click at [284, 115] on div "Commodity Category * Works of Art, Collector's Pieces and Antiques" at bounding box center [309, 115] width 183 height 37
click at [285, 114] on input "Works of Art, Collector's Pieces and Antiques" at bounding box center [304, 108] width 171 height 11
click at [329, 109] on input "Works of Art, Collector's Pieces aMOnd Antiques" at bounding box center [304, 108] width 171 height 11
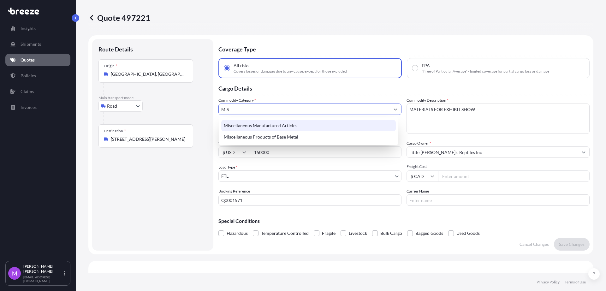
click at [315, 130] on div "Miscellaneous Manufactured Articles" at bounding box center [308, 125] width 174 height 11
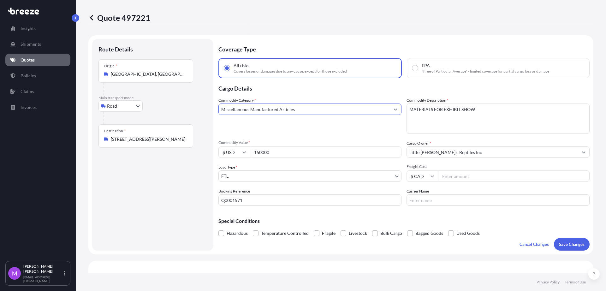
type input "Miscellaneous Manufactured Articles"
click at [160, 214] on div "Route Details Place of loading Road Road Rail Origin * San Diego, CA, USA Main …" at bounding box center [152, 144] width 109 height 199
click at [563, 246] on p "Save Changes" at bounding box center [572, 244] width 26 height 6
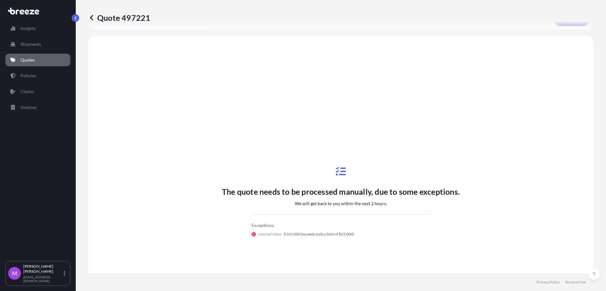
scroll to position [229, 0]
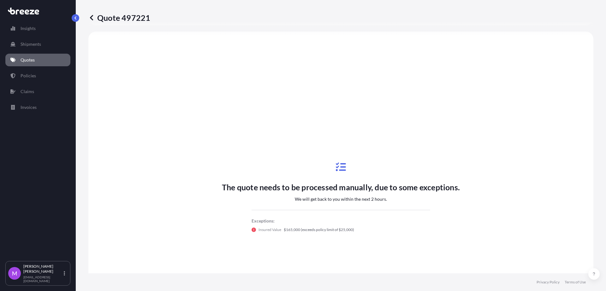
select select "Road"
select select "2"
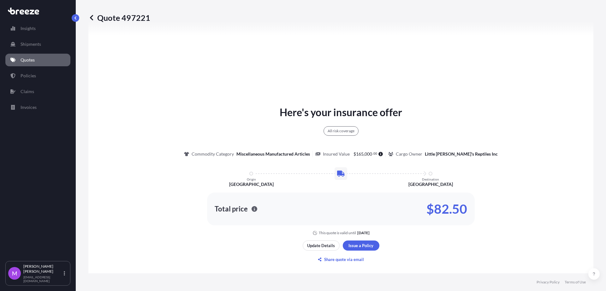
scroll to position [308, 0]
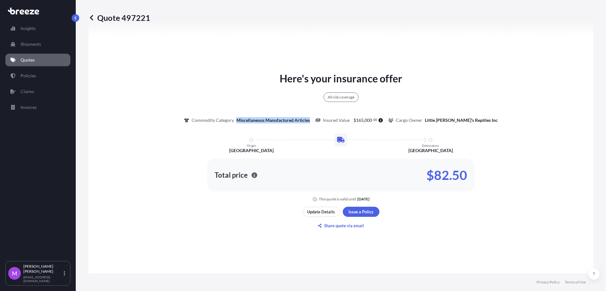
drag, startPoint x: 248, startPoint y: 121, endPoint x: 320, endPoint y: 121, distance: 71.6
click at [310, 121] on p "Miscellaneous Manufactured Articles" at bounding box center [273, 120] width 74 height 6
copy p "Miscellaneous Manufactured Articles"
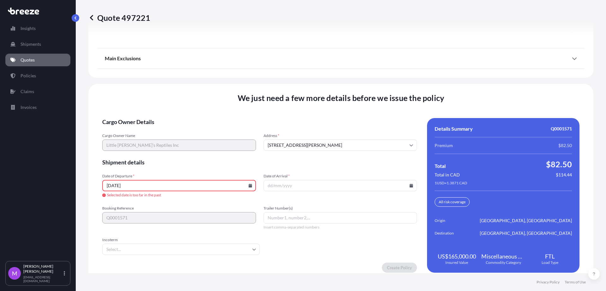
scroll to position [818, 0]
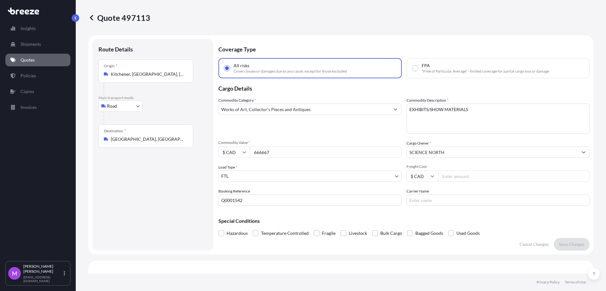
select select "Road"
select select "2"
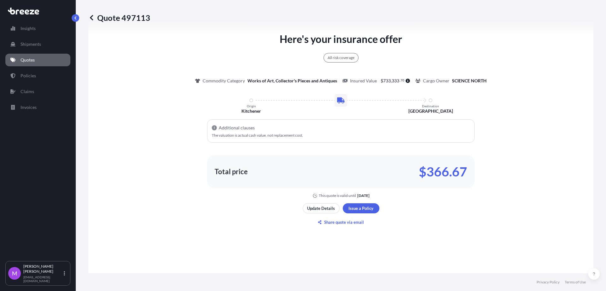
click at [43, 60] on link "Quotes" at bounding box center [37, 60] width 65 height 13
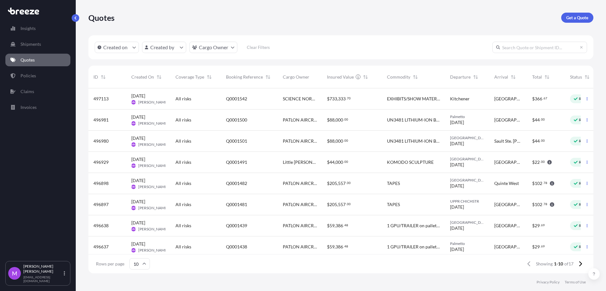
click at [369, 162] on div "$ 44 , 000 . 00" at bounding box center [352, 162] width 50 height 6
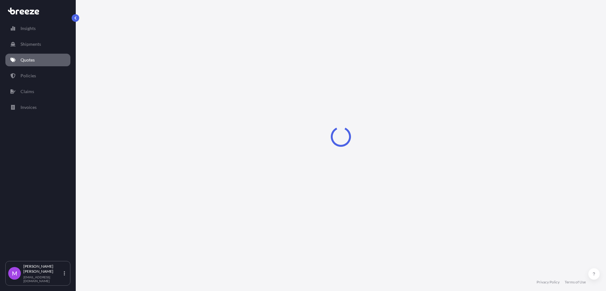
select select "Road"
select select "1"
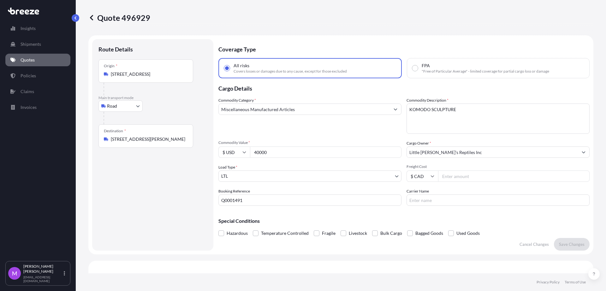
click at [28, 62] on p "Quotes" at bounding box center [28, 60] width 14 height 6
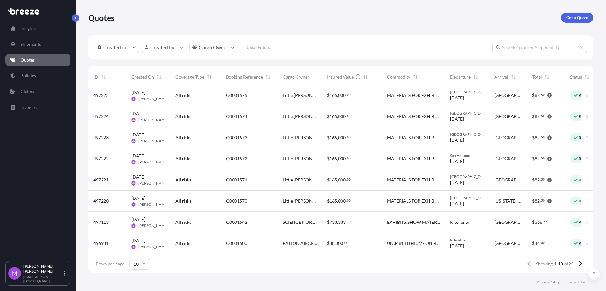
scroll to position [52, 0]
click at [370, 220] on div "$ 733 , 333 . 70" at bounding box center [352, 222] width 60 height 21
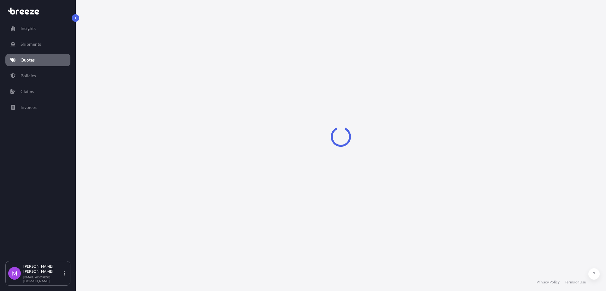
select select "Road"
select select "2"
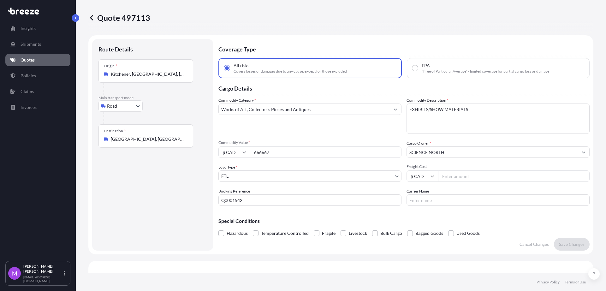
click at [390, 109] on button "Show suggestions" at bounding box center [395, 108] width 11 height 11
drag, startPoint x: 318, startPoint y: 110, endPoint x: 185, endPoint y: 102, distance: 133.3
click at [185, 102] on form "Route Details Place of loading Road Road Rail Origin * Kitchener, [GEOGRAPHIC_D…" at bounding box center [340, 144] width 505 height 219
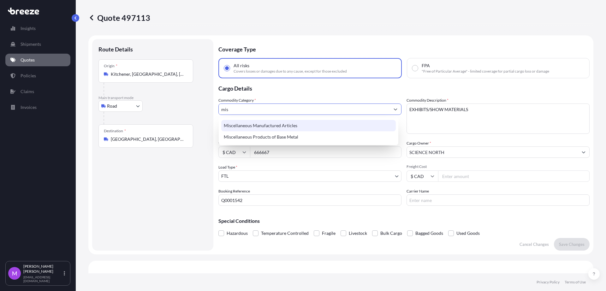
click at [280, 127] on div "Miscellaneous Manufactured Articles" at bounding box center [308, 125] width 174 height 11
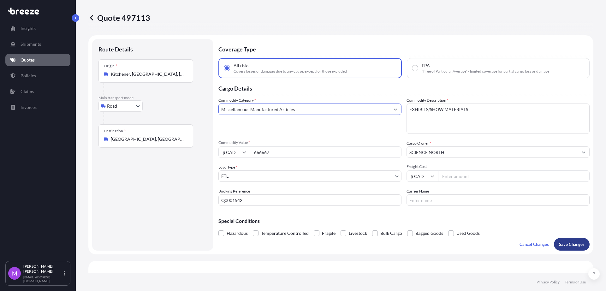
type input "Miscellaneous Manufactured Articles"
click at [569, 247] on p "Save Changes" at bounding box center [572, 244] width 26 height 6
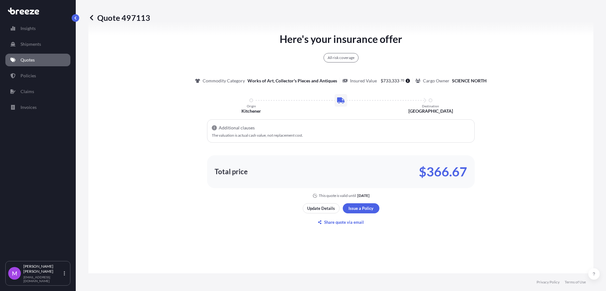
select select "Road"
select select "2"
